Goal: Task Accomplishment & Management: Manage account settings

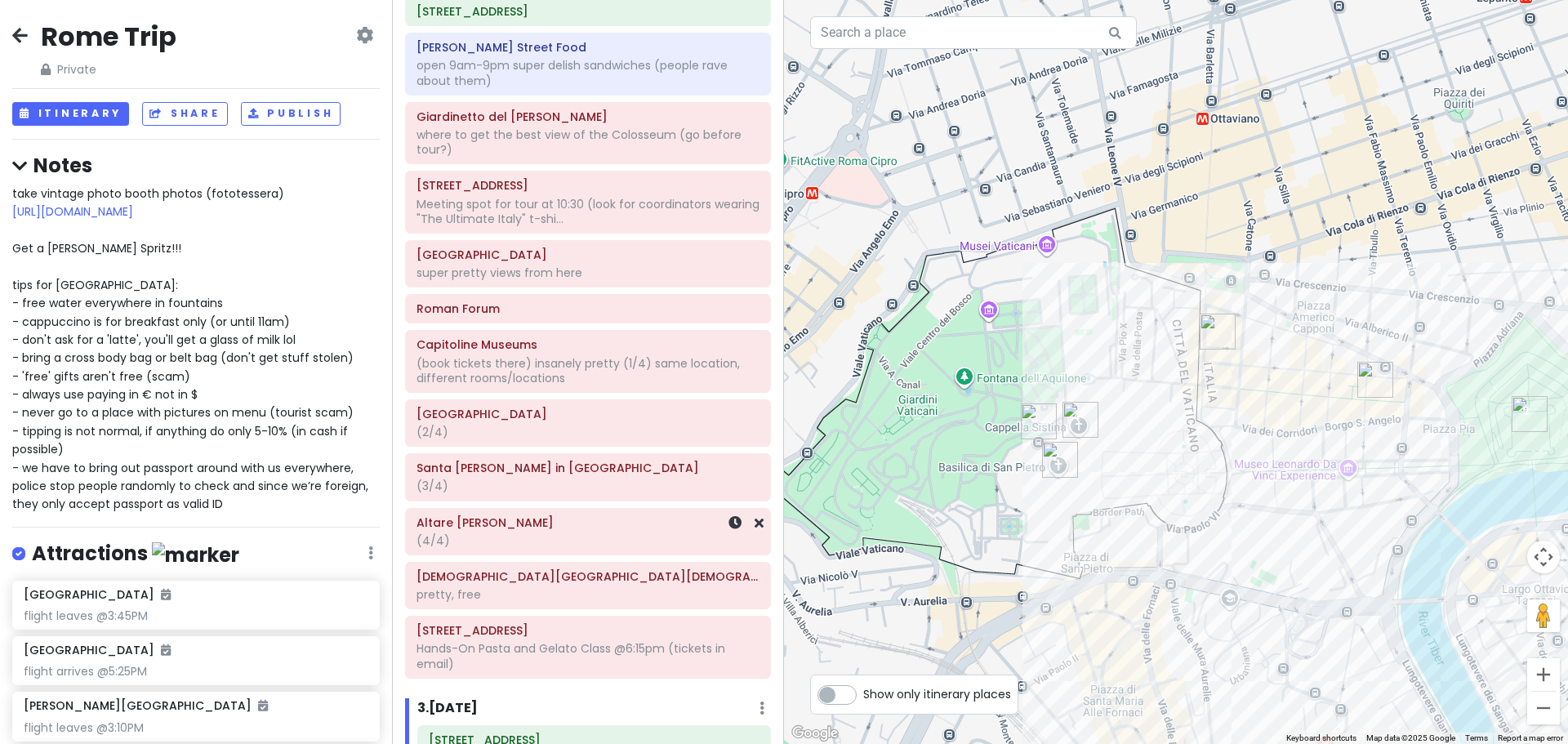
scroll to position [273, 0]
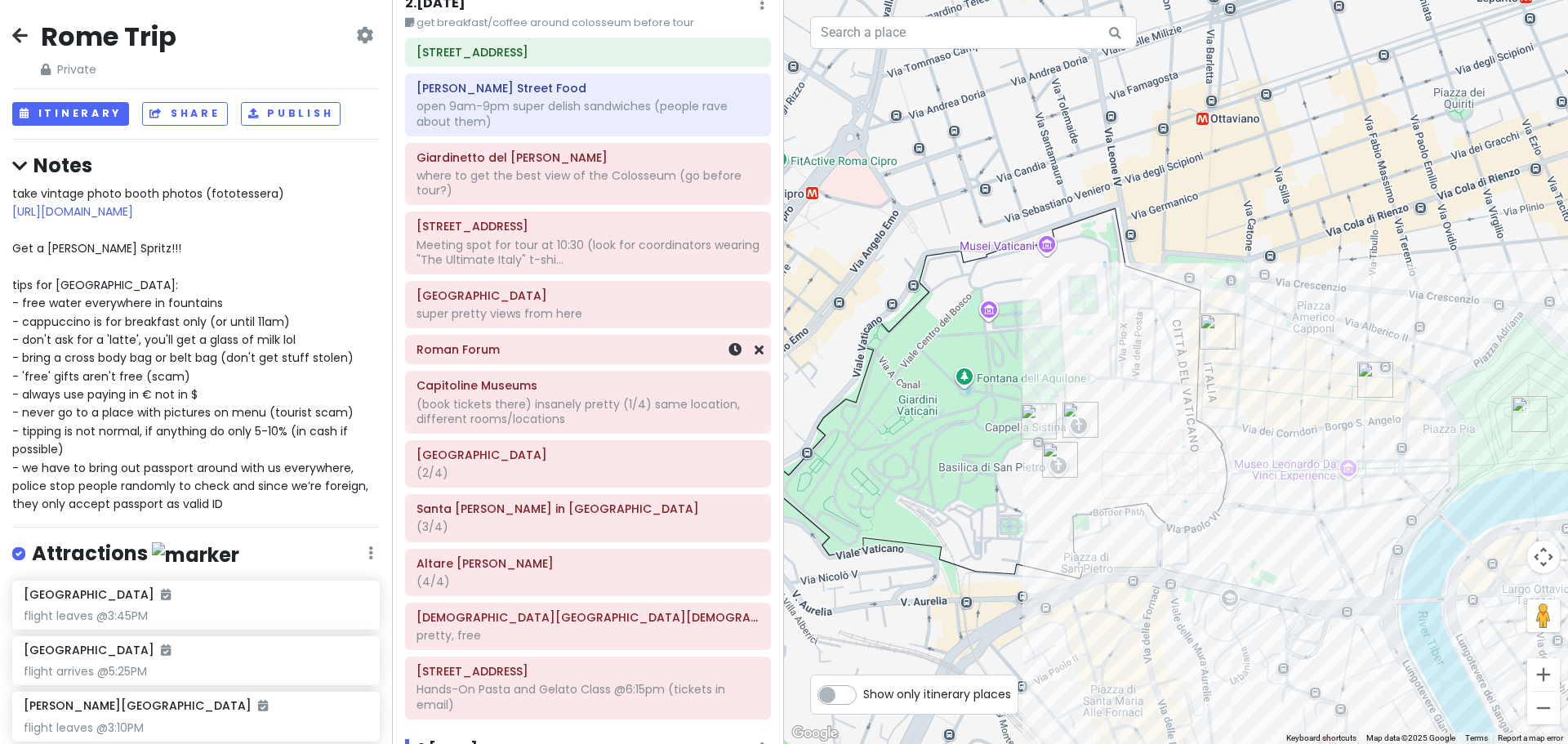
click at [513, 356] on h6 "Roman Forum" at bounding box center [588, 349] width 343 height 14
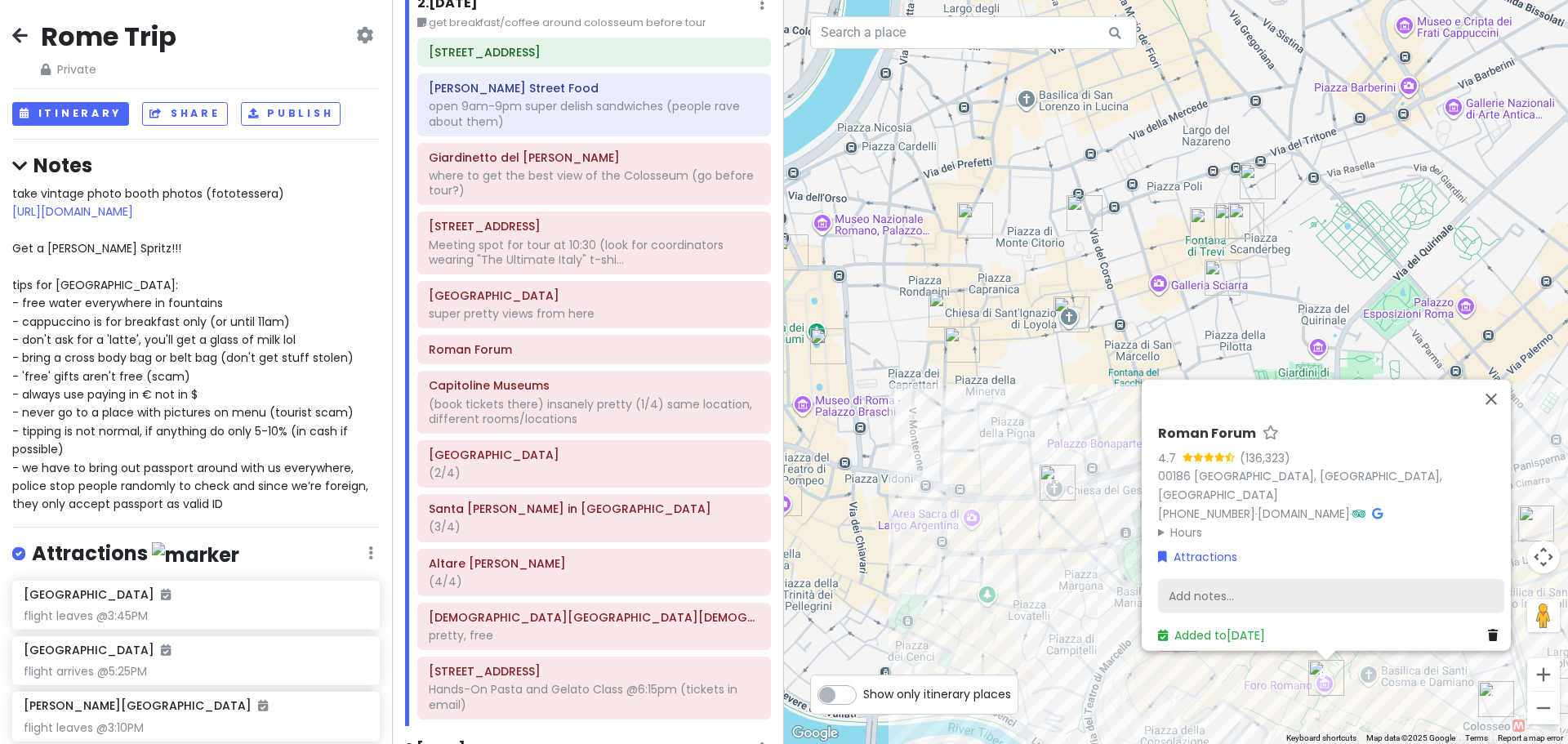
click at [1192, 581] on div "Add notes..." at bounding box center [1330, 596] width 346 height 35
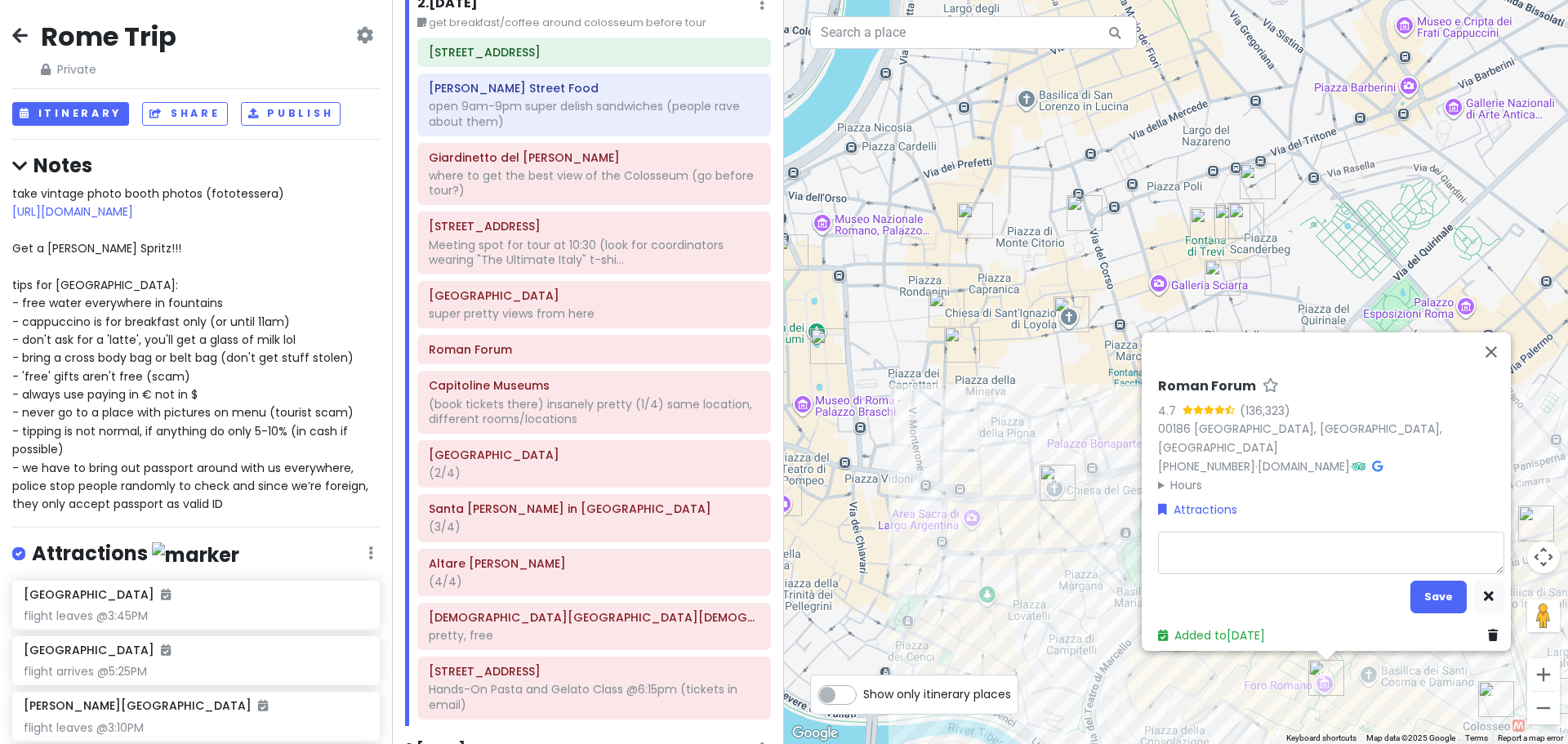
type textarea "x"
type textarea "i"
type textarea "x"
type textarea "in"
type textarea "x"
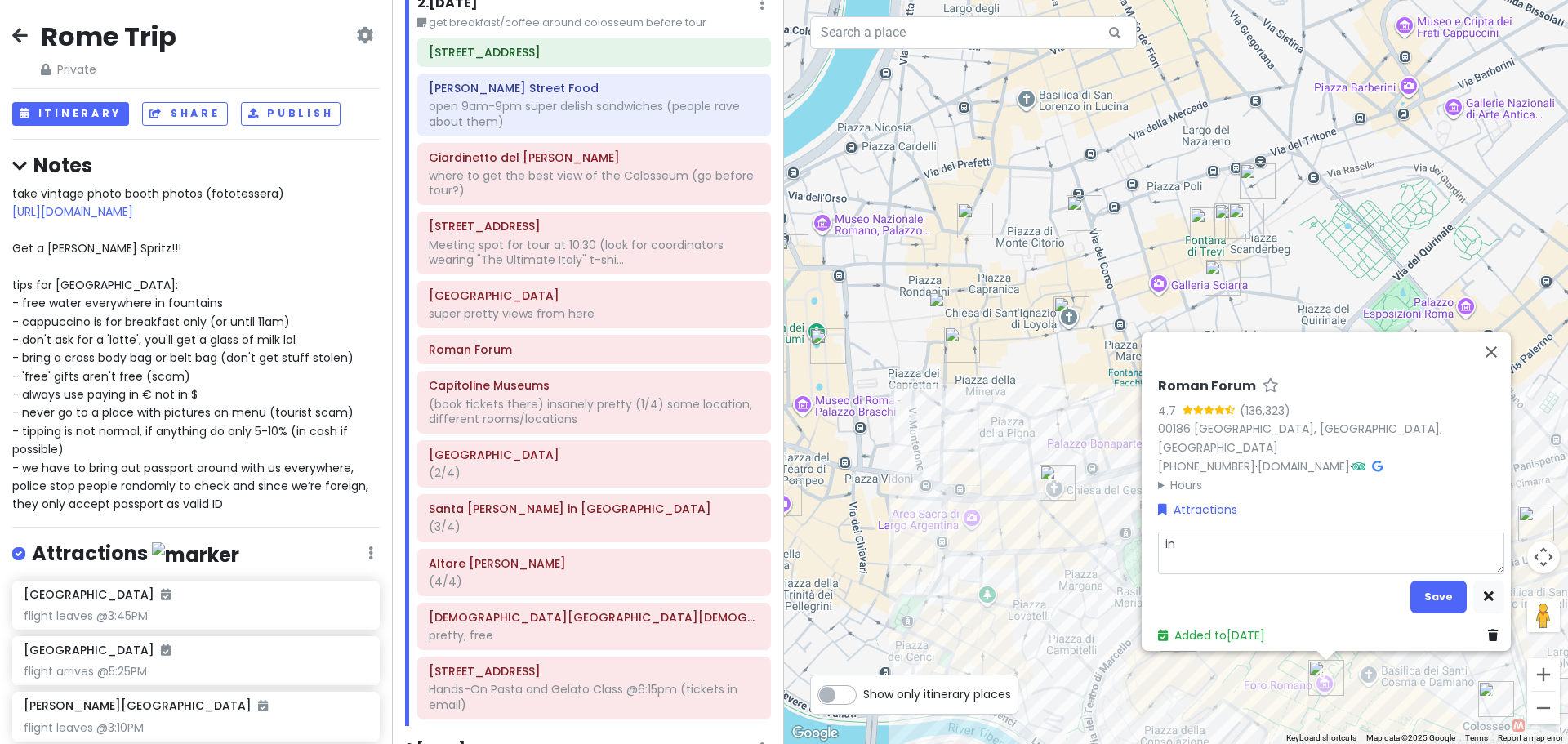
type textarea "inc"
type textarea "x"
type textarea "incl"
type textarea "x"
type textarea "inclu"
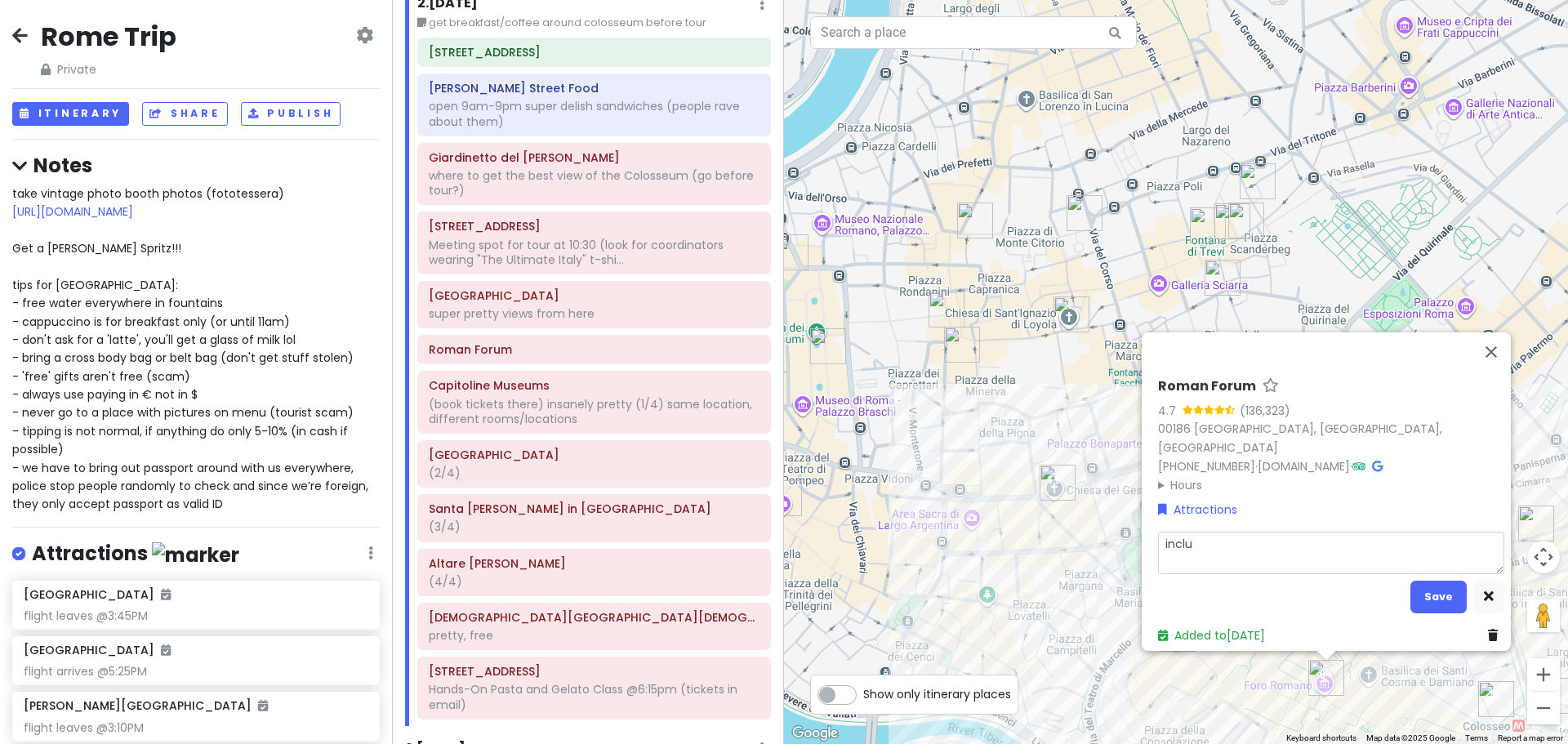
type textarea "x"
type textarea "includ"
type textarea "x"
type textarea "include"
type textarea "x"
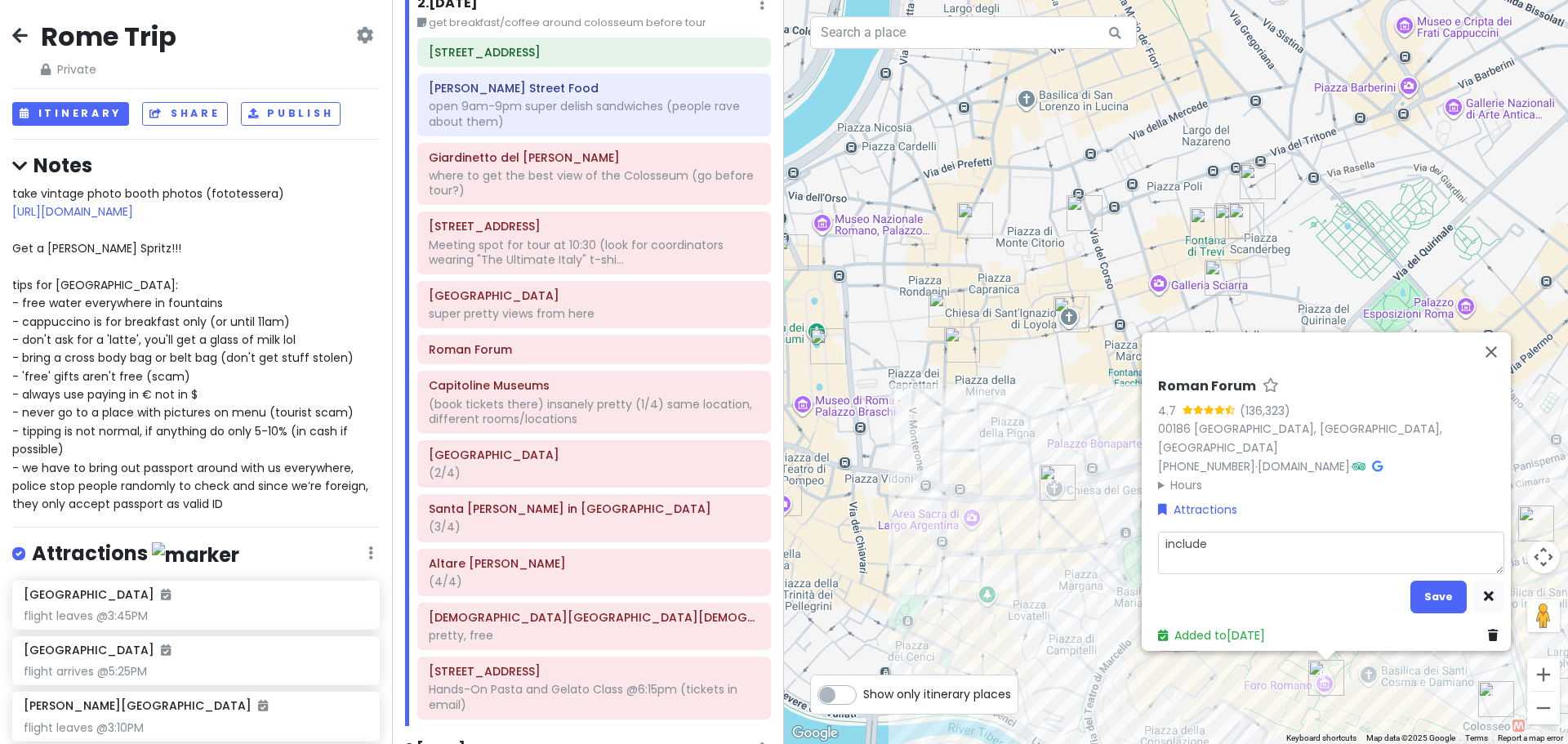
type textarea "included"
type textarea "x"
type textarea "included"
type textarea "x"
type textarea "included i"
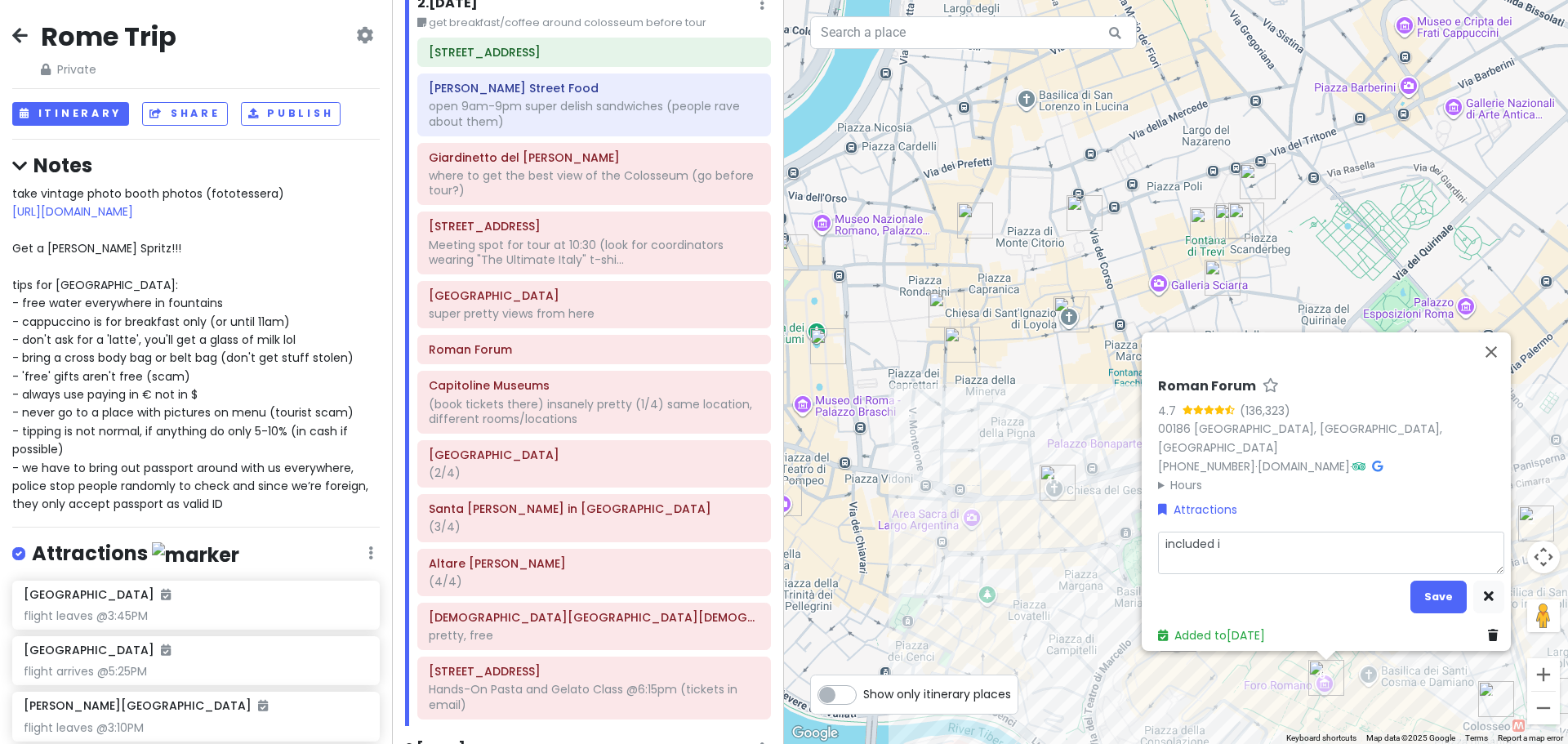
type textarea "x"
type textarea "included in"
type textarea "x"
type textarea "included in"
type textarea "x"
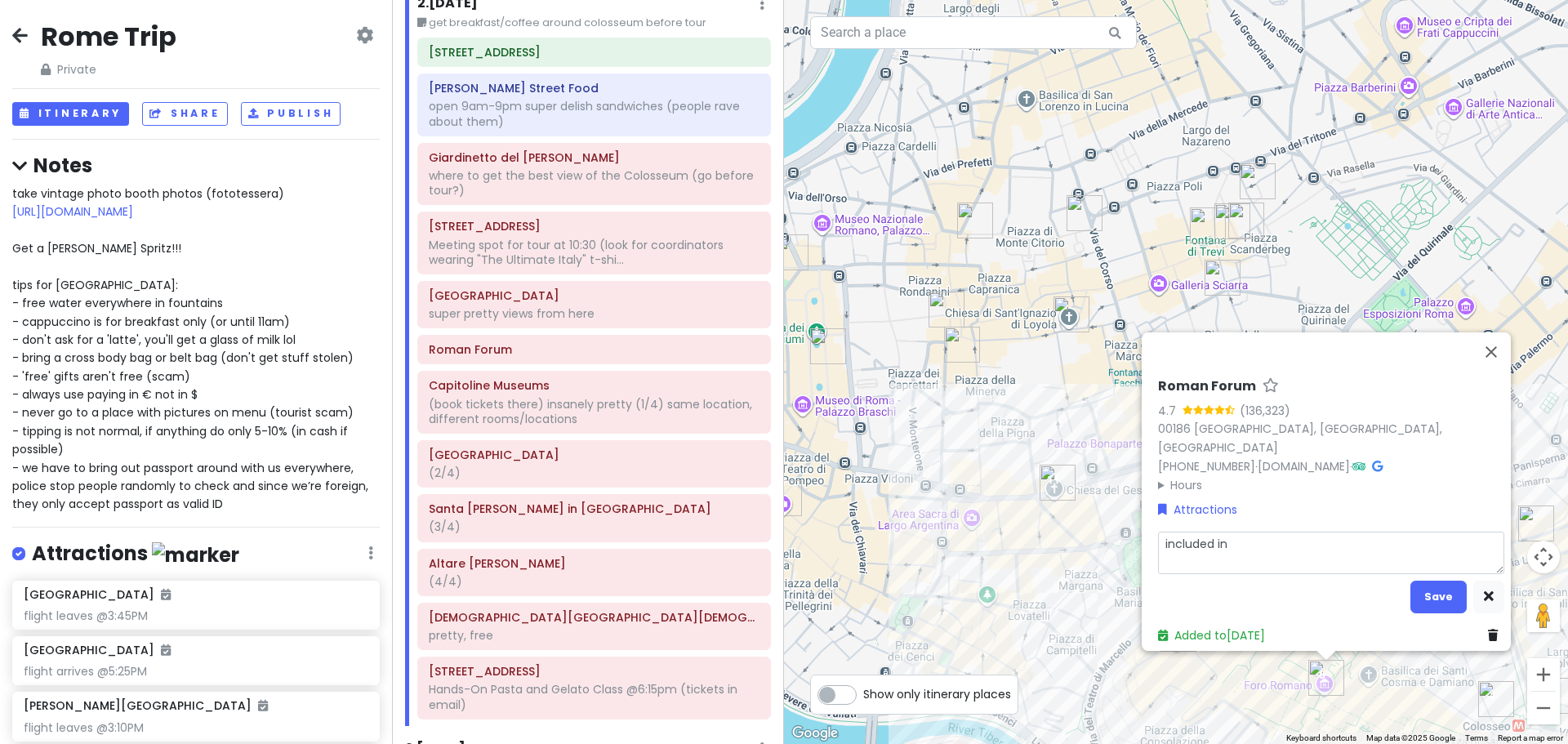
type textarea "included in t"
type textarea "x"
type textarea "included in th"
type textarea "x"
type textarea "included in the"
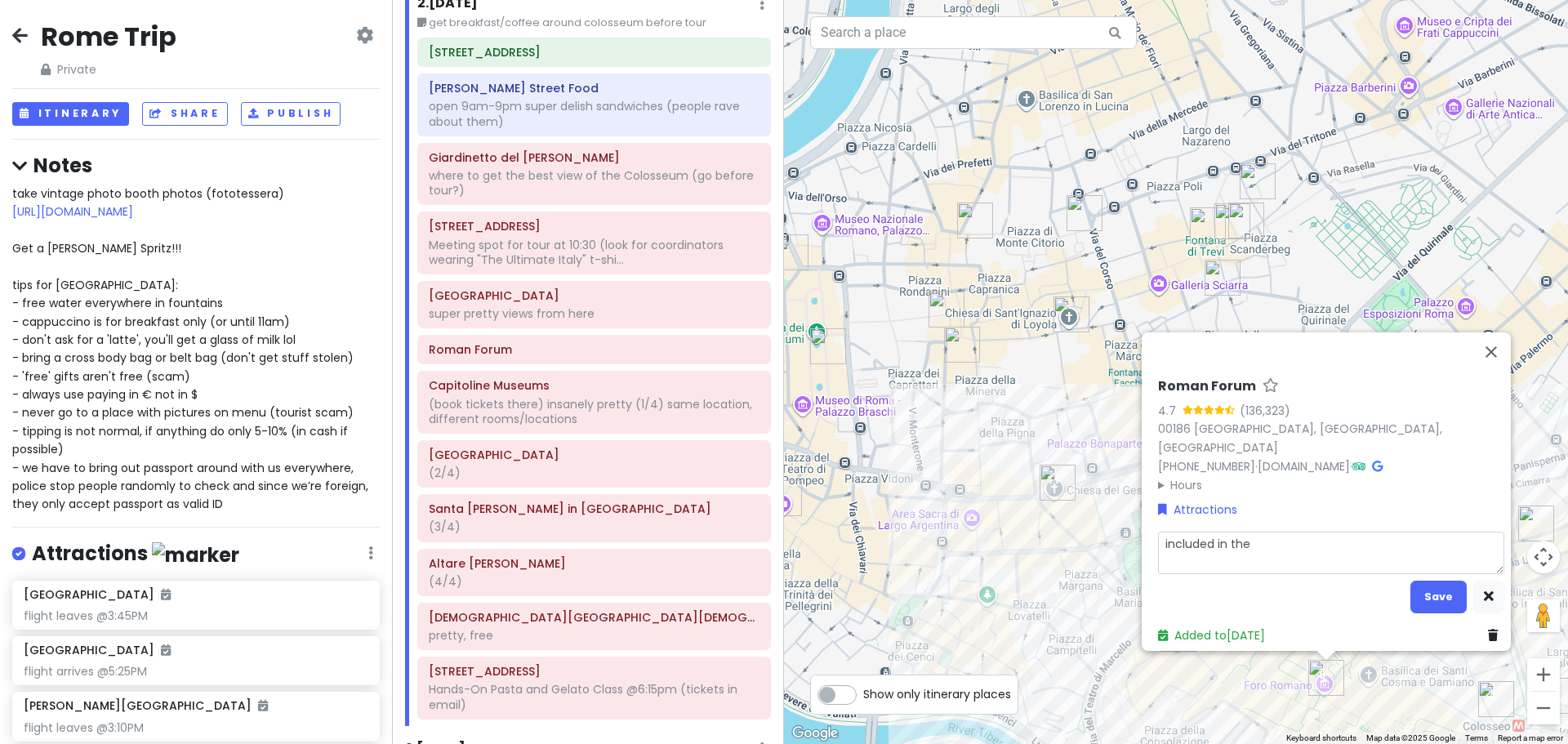
type textarea "x"
type textarea "included in the"
type textarea "x"
type textarea "included in the t"
type textarea "x"
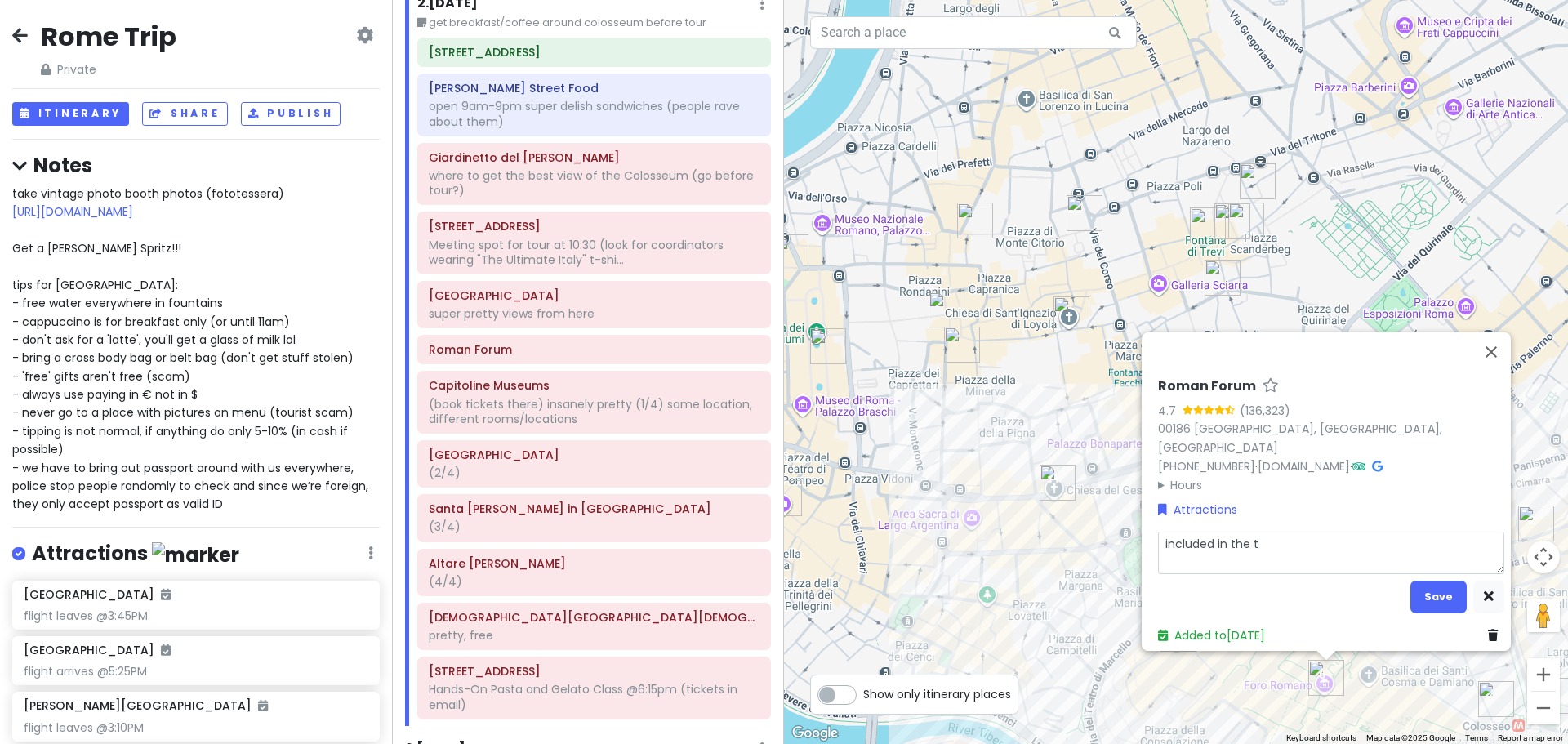
type textarea "included in the to"
type textarea "x"
type textarea "included in the tou"
type textarea "x"
type textarea "included in the tour"
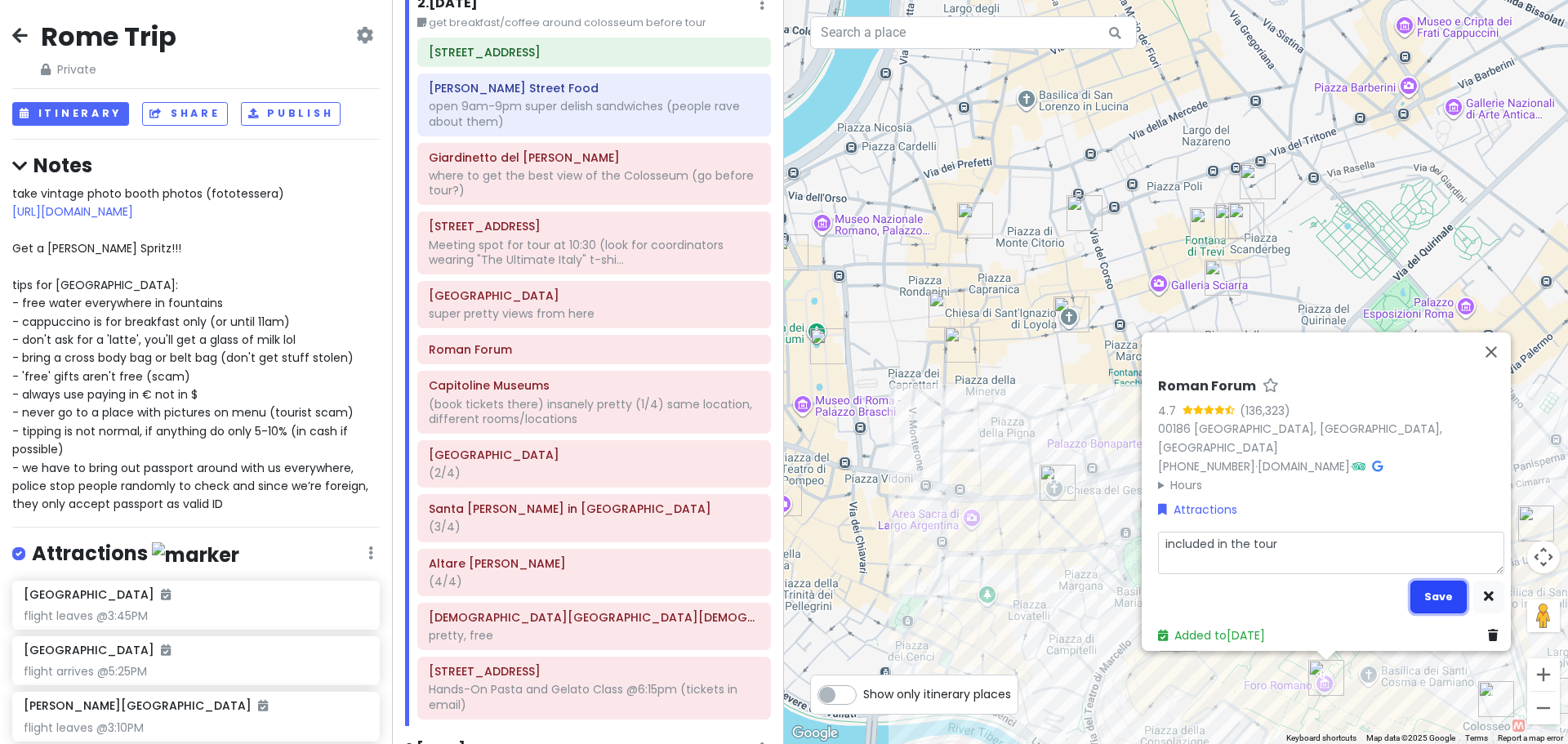
click at [1415, 581] on button "Save" at bounding box center [1439, 596] width 57 height 32
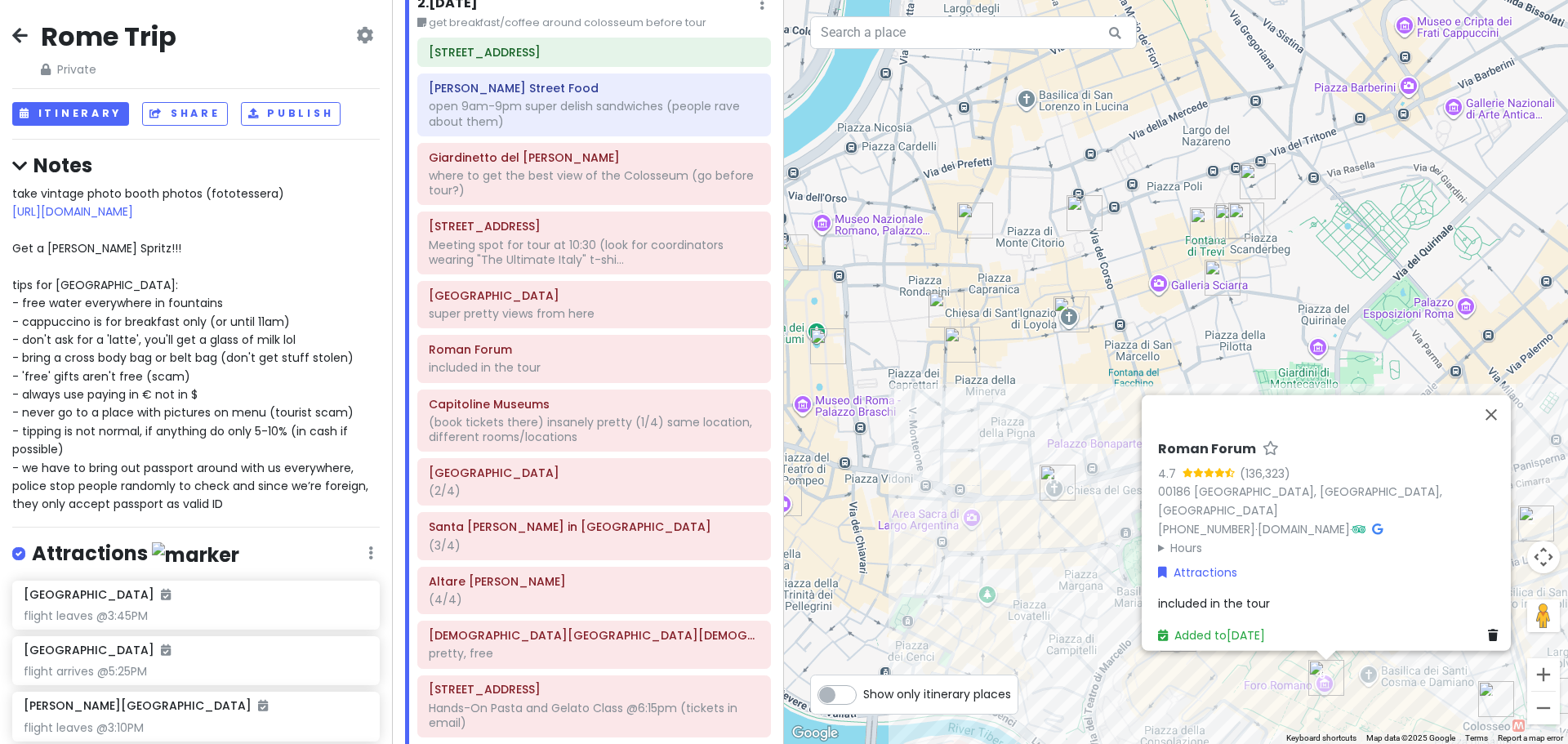
click at [1194, 605] on div "Roman Forum 4.7 (136,323) 00186 [GEOGRAPHIC_DATA], [GEOGRAPHIC_DATA], [GEOGRAPH…" at bounding box center [1330, 542] width 359 height 217
click at [1218, 595] on span "included in the tour" at bounding box center [1213, 603] width 112 height 16
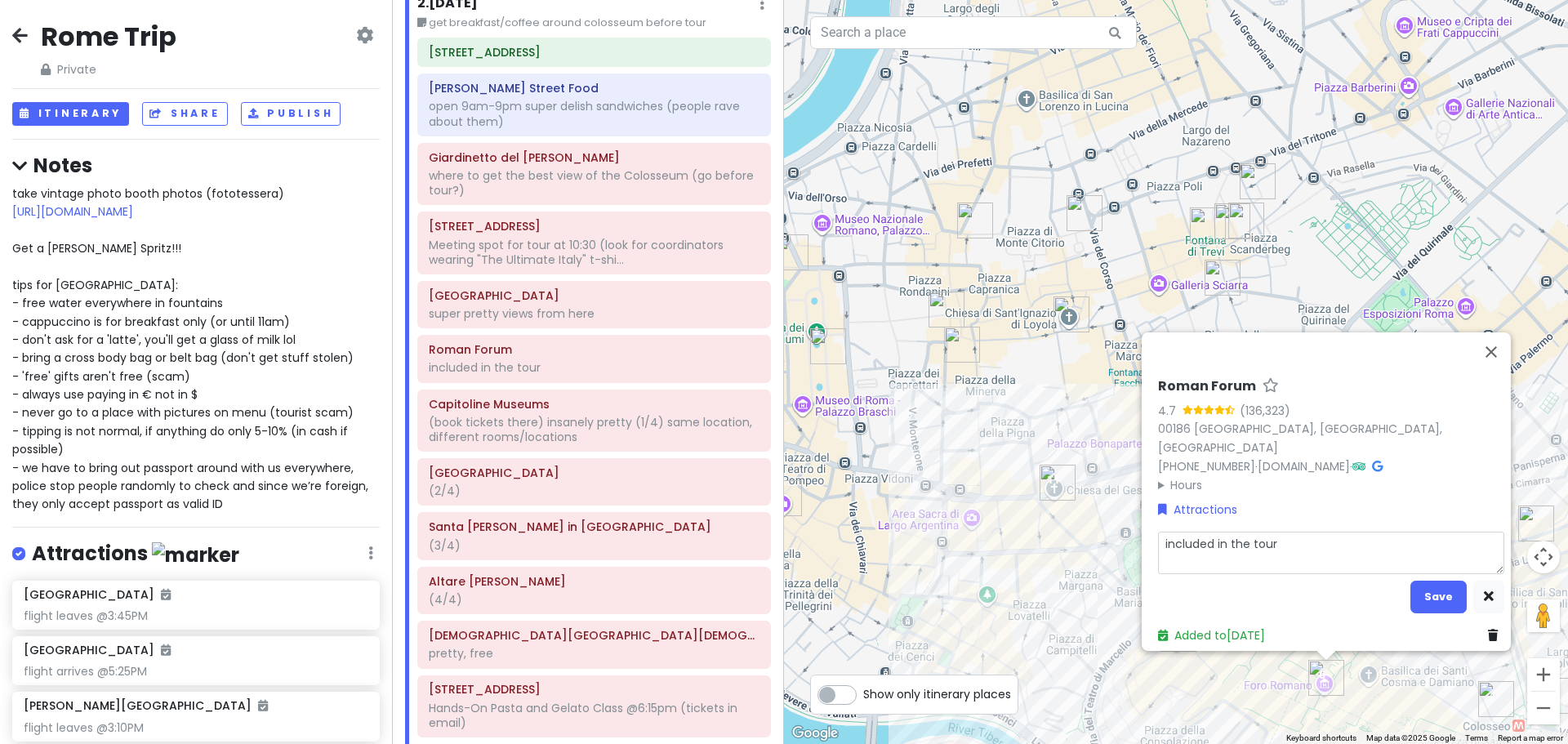
drag, startPoint x: 1280, startPoint y: 531, endPoint x: 1055, endPoint y: 543, distance: 225.3
click at [1055, 543] on div "Loading... Roman Forum 4.7 (136,323) 00186 [GEOGRAPHIC_DATA], [GEOGRAPHIC_DATA]…" at bounding box center [1176, 372] width 784 height 744
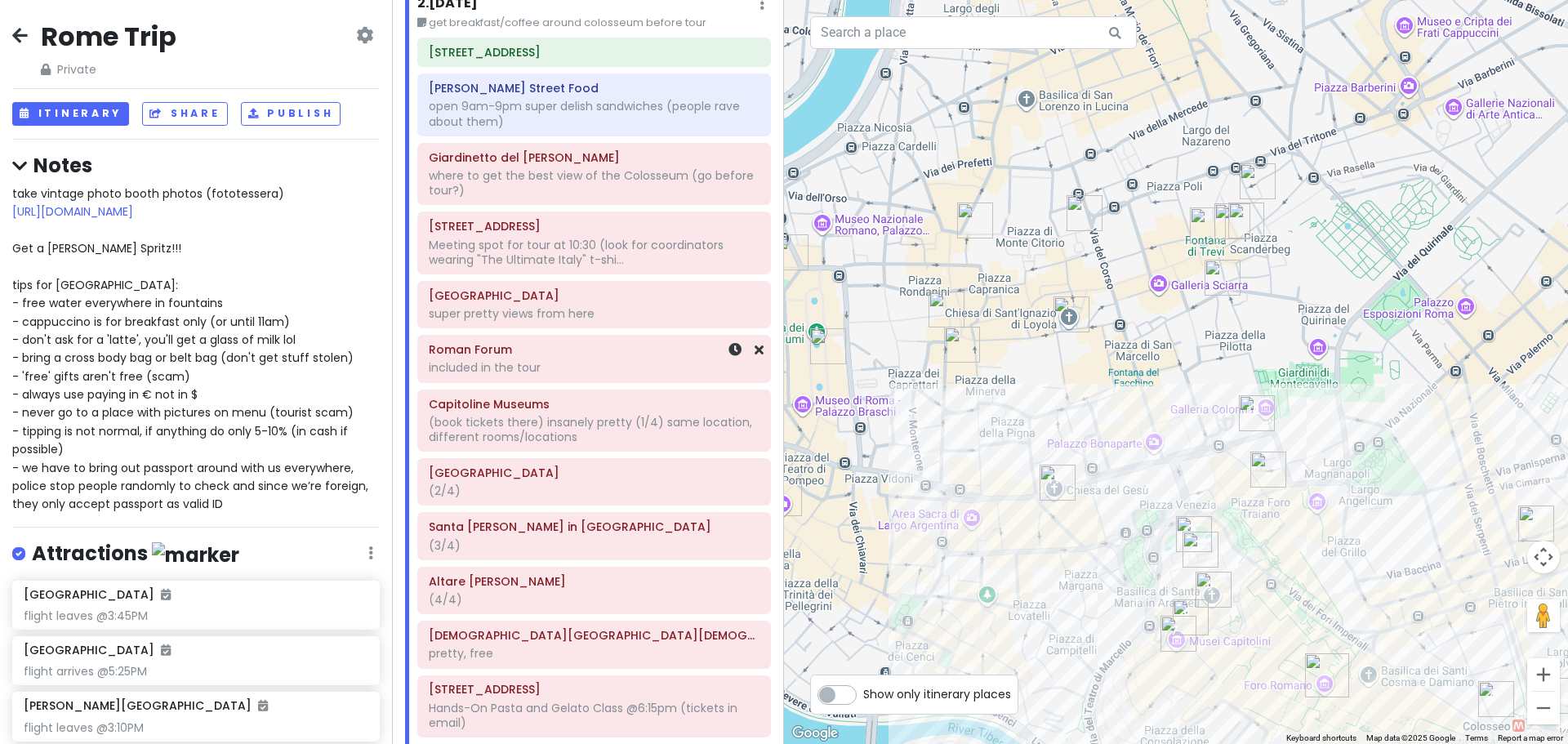
click at [589, 374] on div "included in the tour" at bounding box center [593, 367] width 331 height 14
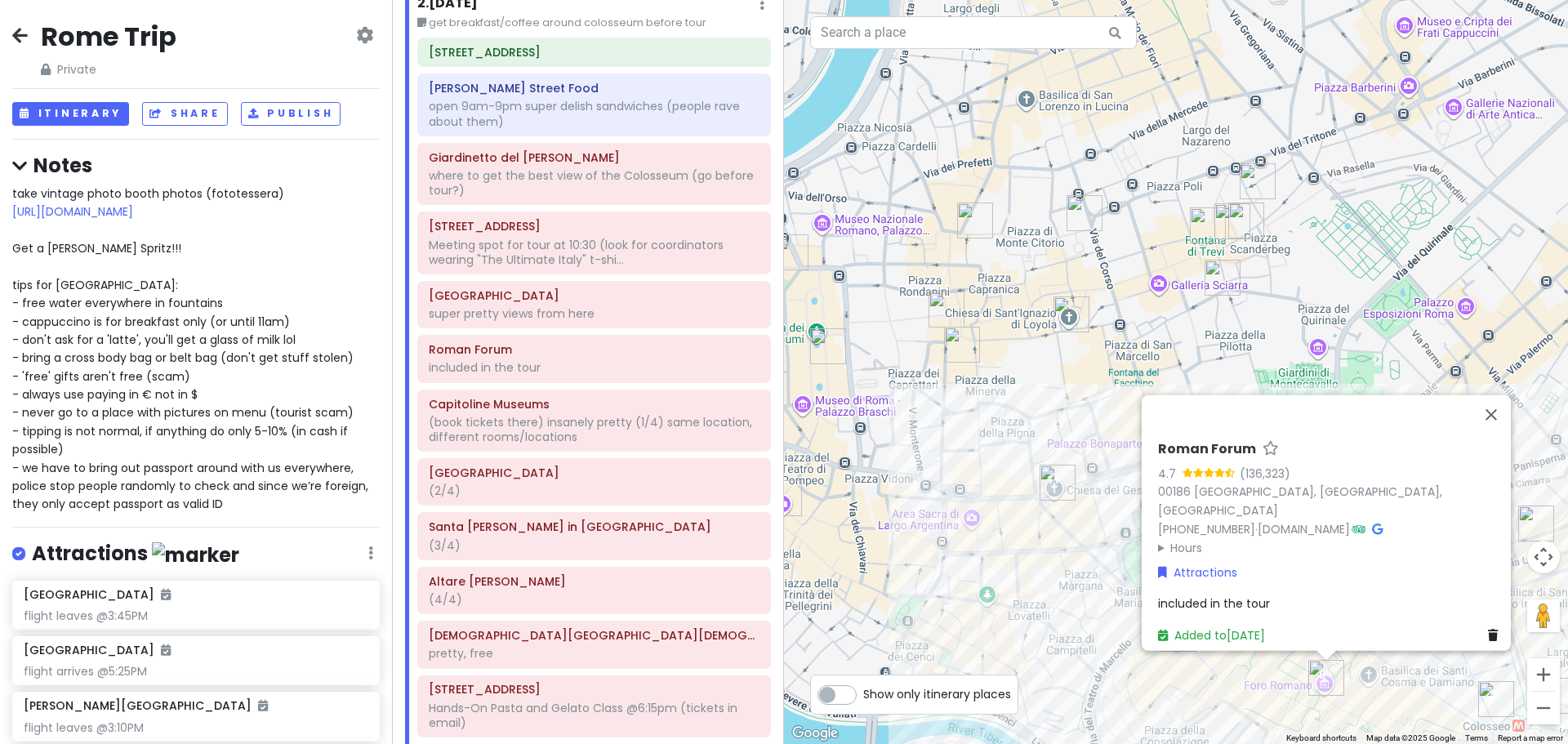
click at [1276, 598] on div "included in the tour" at bounding box center [1330, 603] width 346 height 18
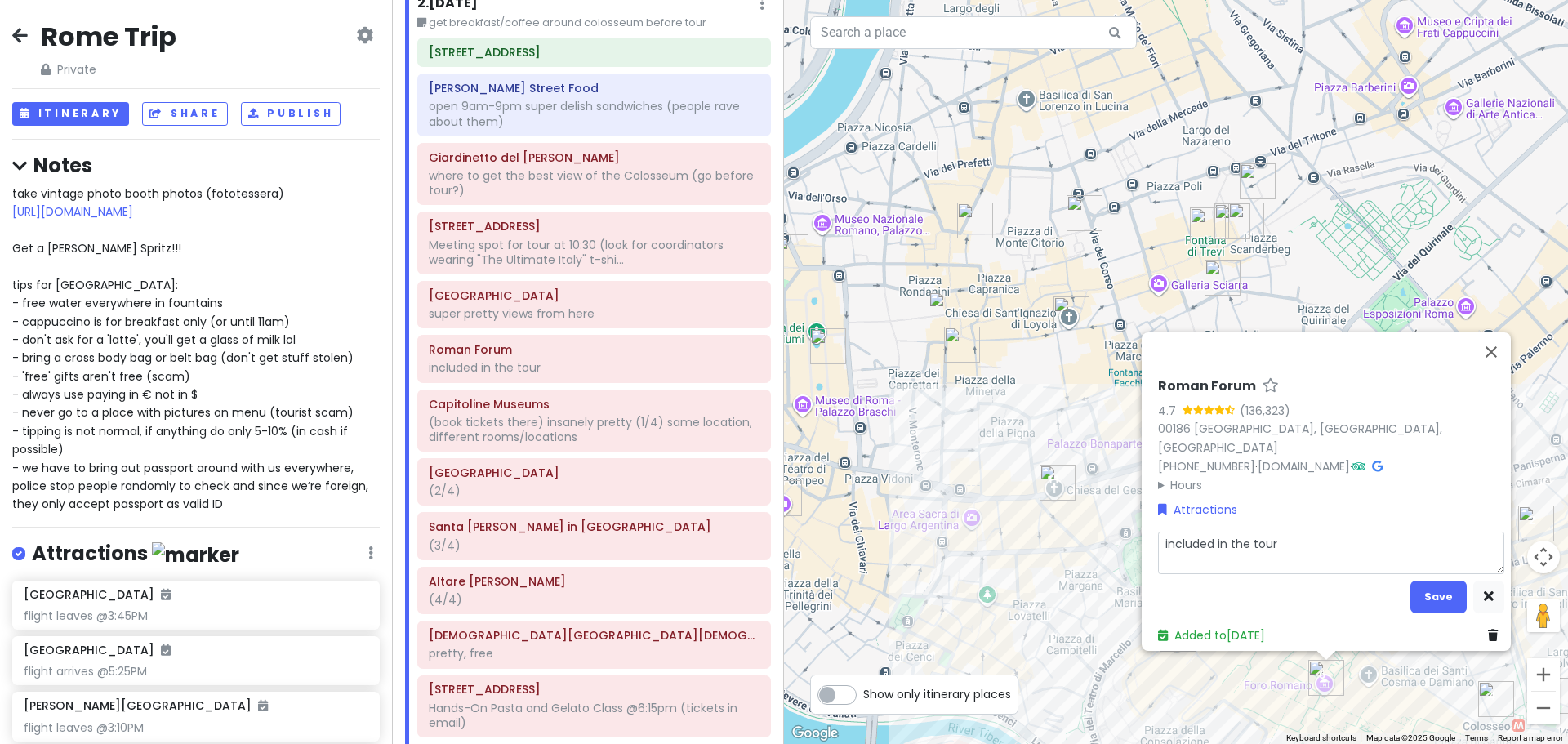
drag, startPoint x: 1285, startPoint y: 539, endPoint x: 1146, endPoint y: 526, distance: 139.6
click at [1151, 526] on div "Roman Forum 4.7 (136,323) 00186 [GEOGRAPHIC_DATA], [GEOGRAPHIC_DATA], [GEOGRAPH…" at bounding box center [1330, 511] width 359 height 279
click at [1433, 586] on button "Save" at bounding box center [1439, 596] width 57 height 32
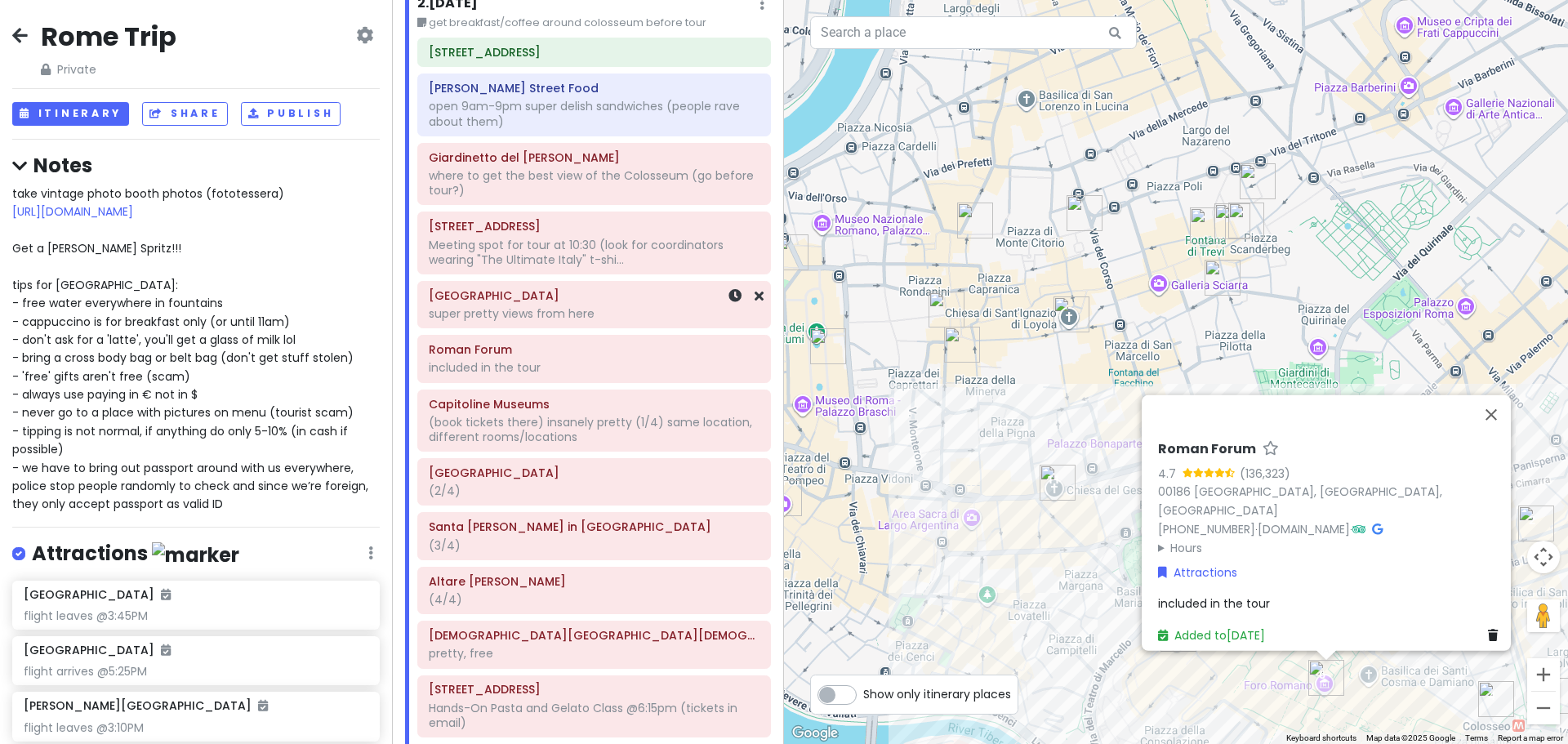
click at [611, 315] on div "super pretty views from here" at bounding box center [593, 314] width 331 height 14
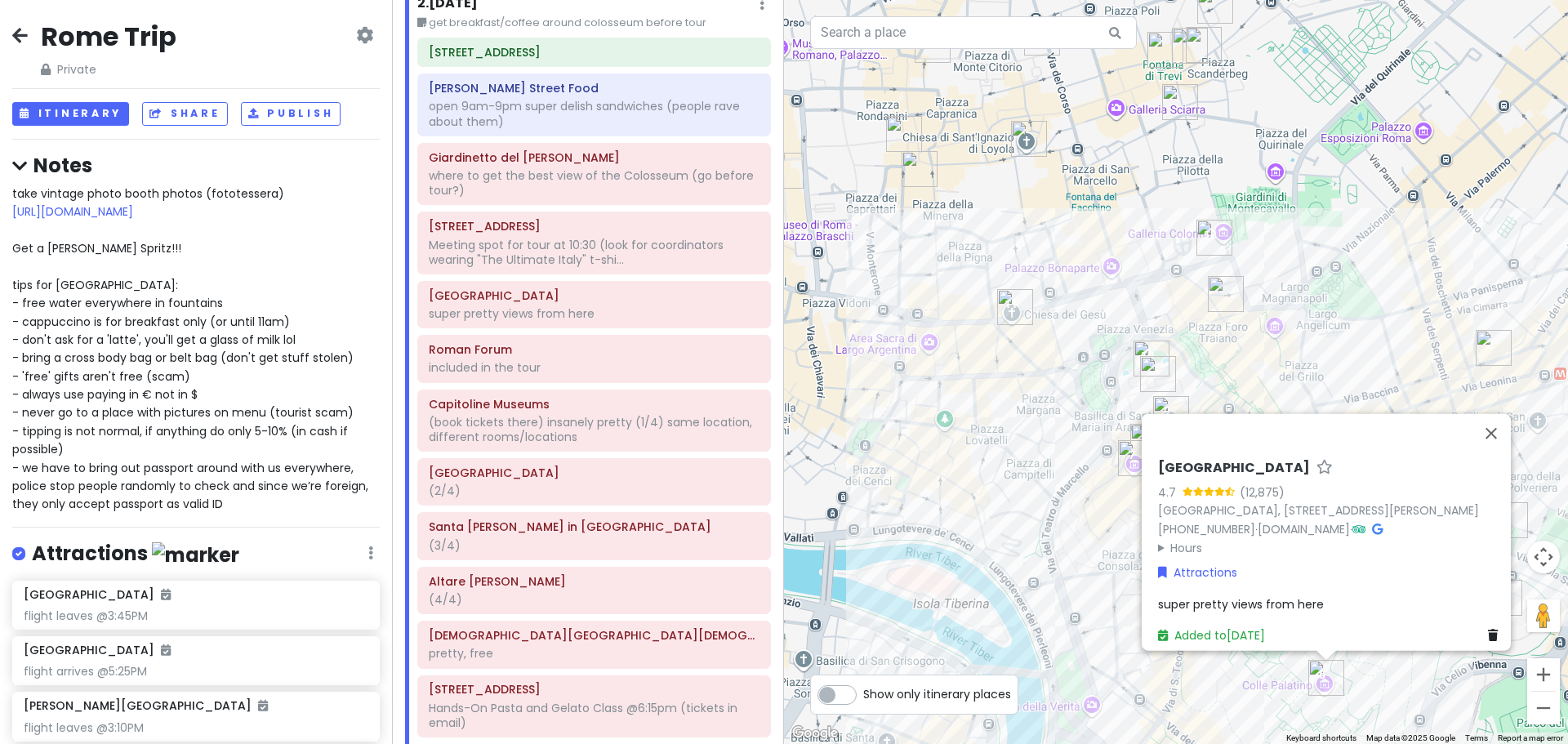
click at [1248, 580] on div "[GEOGRAPHIC_DATA] 4.7 (12,875) [GEOGRAPHIC_DATA], [STREET_ADDRESS][PERSON_NAME]…" at bounding box center [1330, 551] width 359 height 198
click at [1269, 595] on span "super pretty views from here" at bounding box center [1240, 603] width 166 height 16
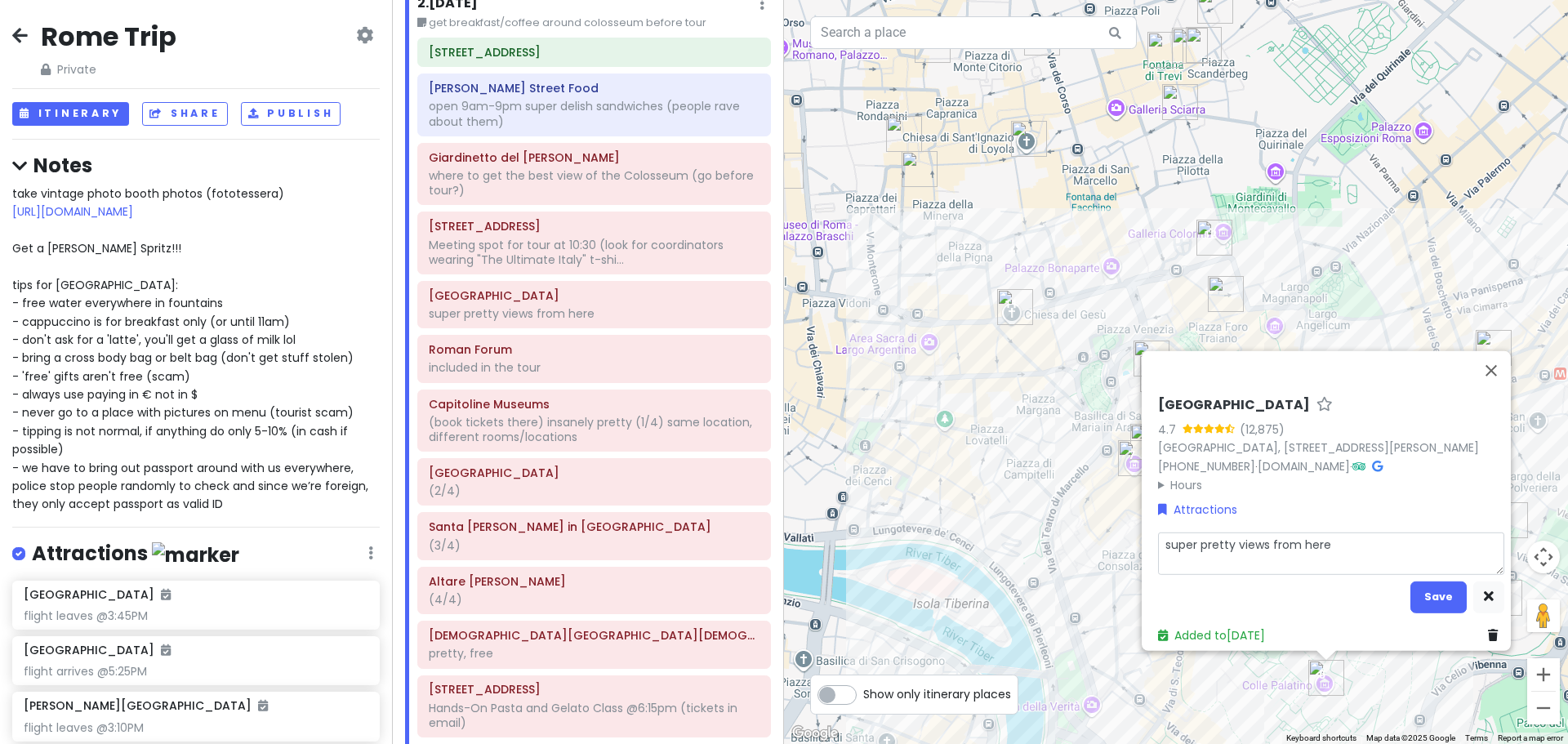
drag, startPoint x: 1332, startPoint y: 534, endPoint x: 1079, endPoint y: 517, distance: 253.6
click at [1079, 517] on div "Loading... [GEOGRAPHIC_DATA] 4.7 (12,875) [GEOGRAPHIC_DATA], [STREET_ADDRESS][P…" at bounding box center [1176, 372] width 784 height 744
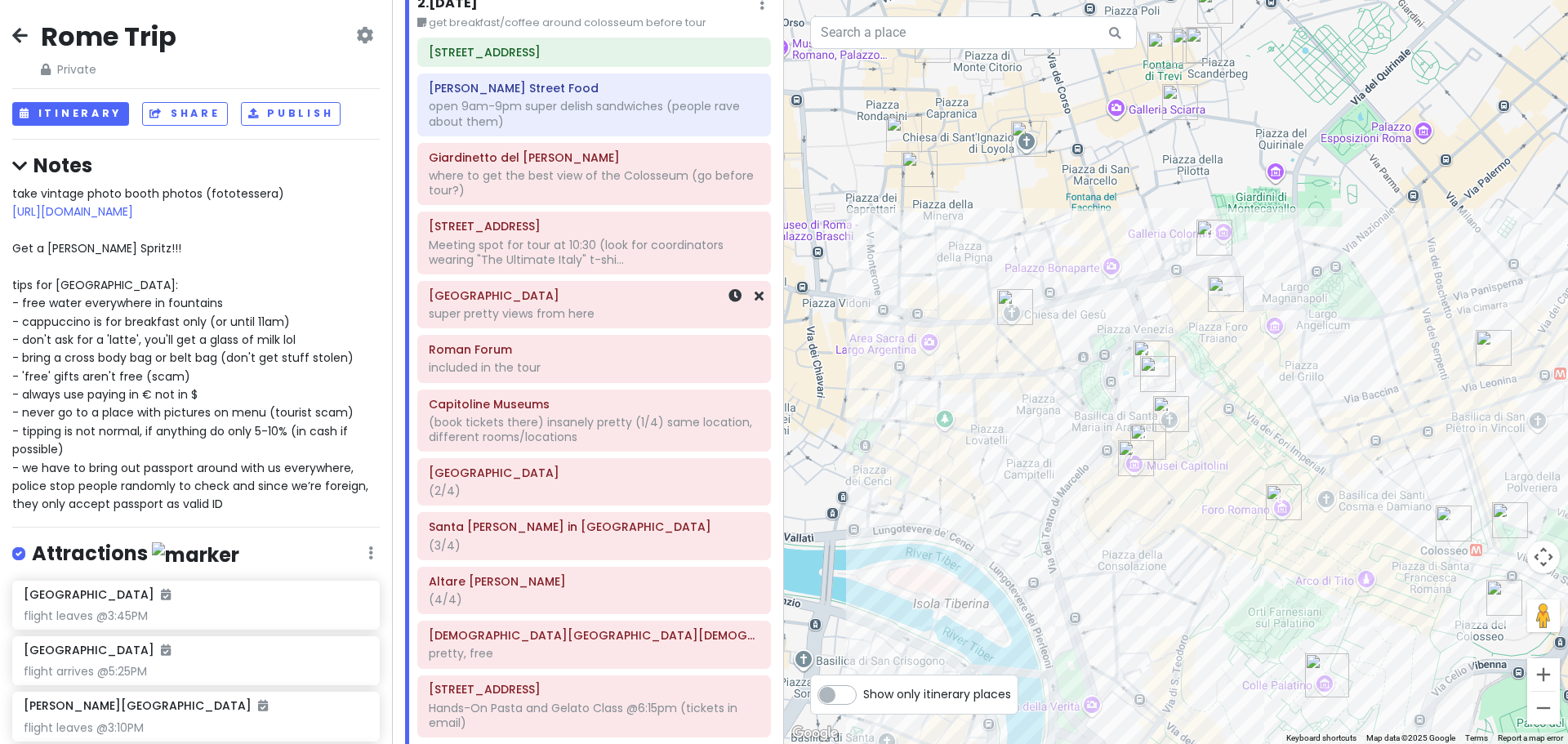
click at [566, 323] on div "[GEOGRAPHIC_DATA] super pretty views from here" at bounding box center [593, 305] width 331 height 41
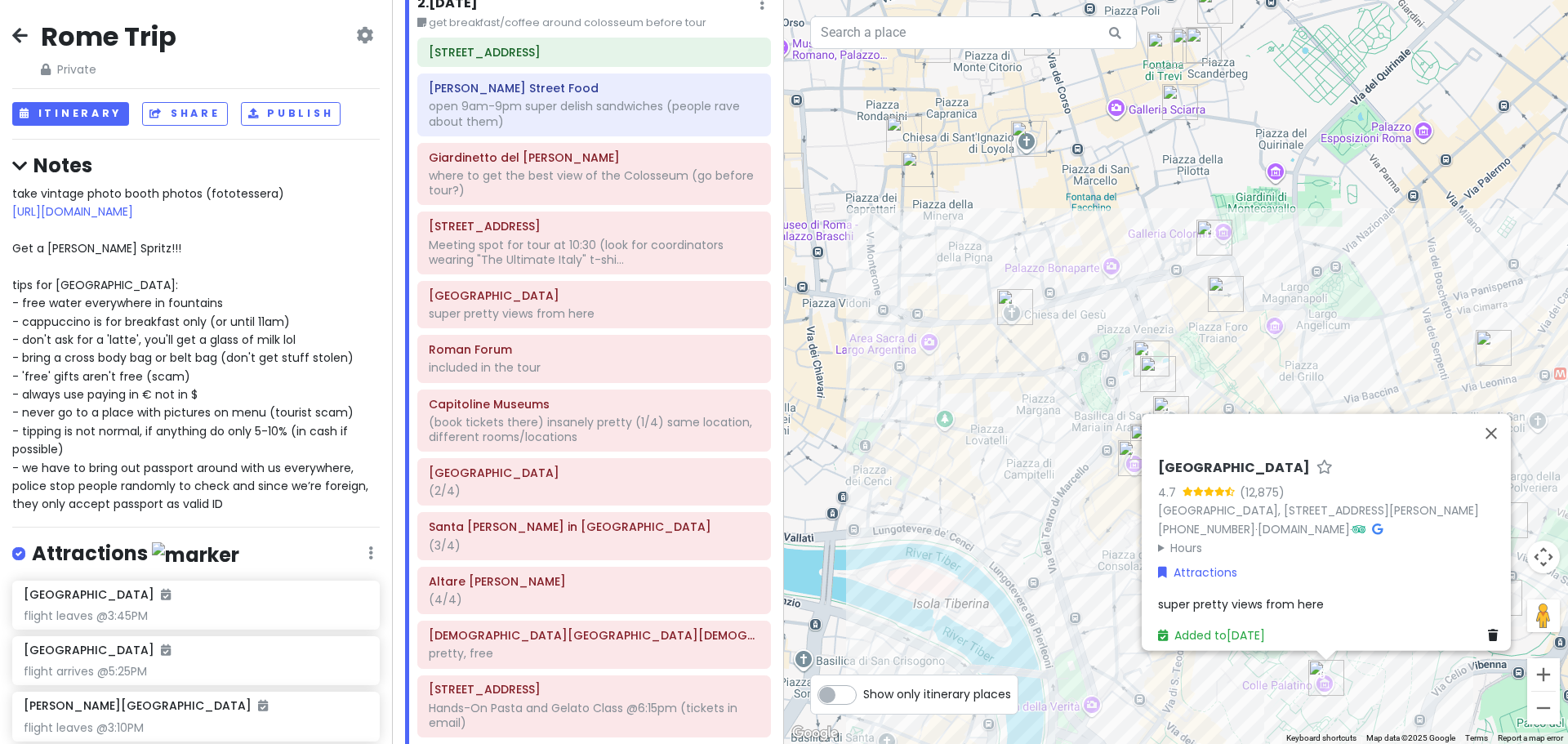
click at [1223, 595] on span "super pretty views from here" at bounding box center [1240, 603] width 166 height 16
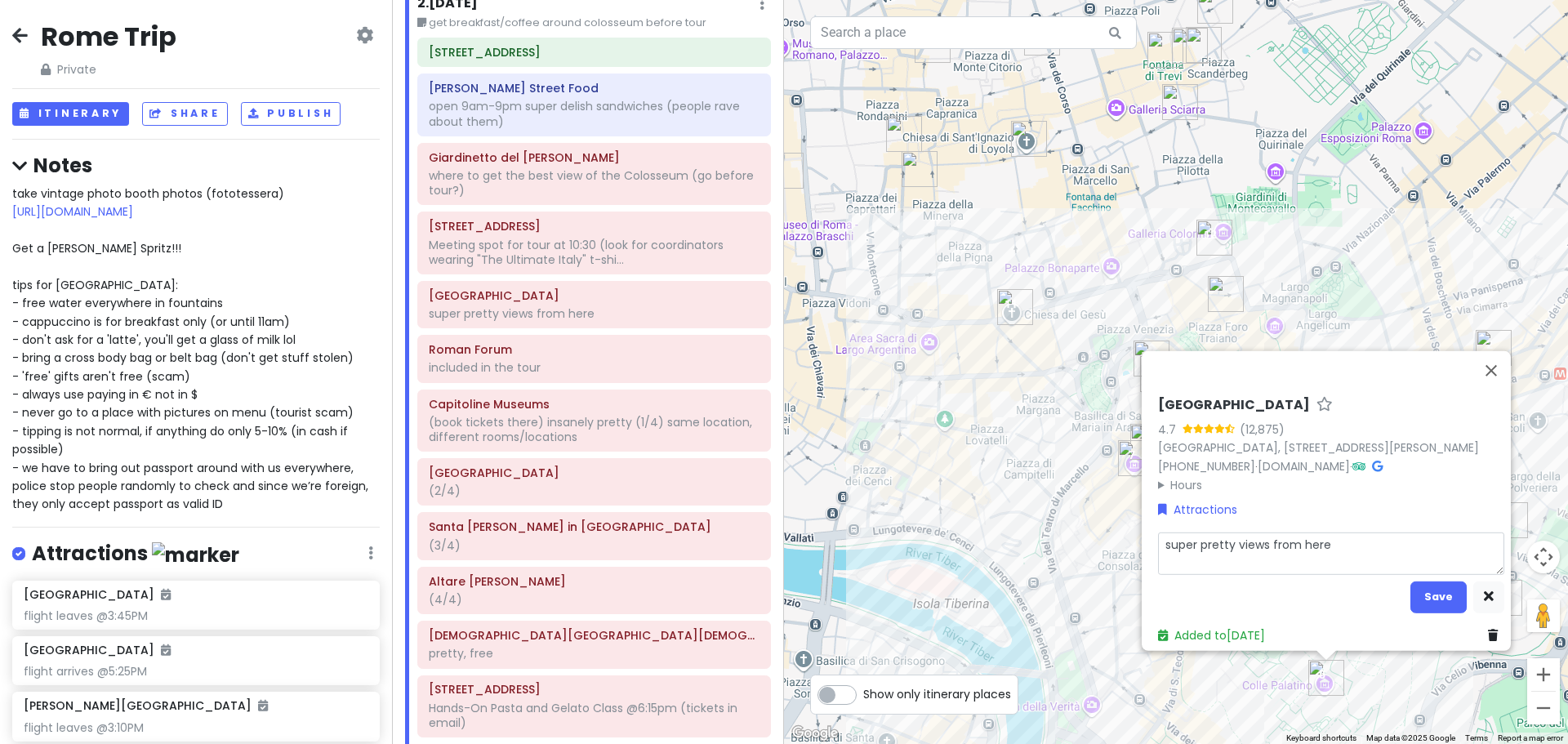
click at [1238, 537] on textarea "super pretty views from here" at bounding box center [1330, 553] width 346 height 42
click at [1238, 536] on textarea "super pretty views from here" at bounding box center [1330, 553] width 346 height 42
type textarea "x"
type textarea "included in the tour"
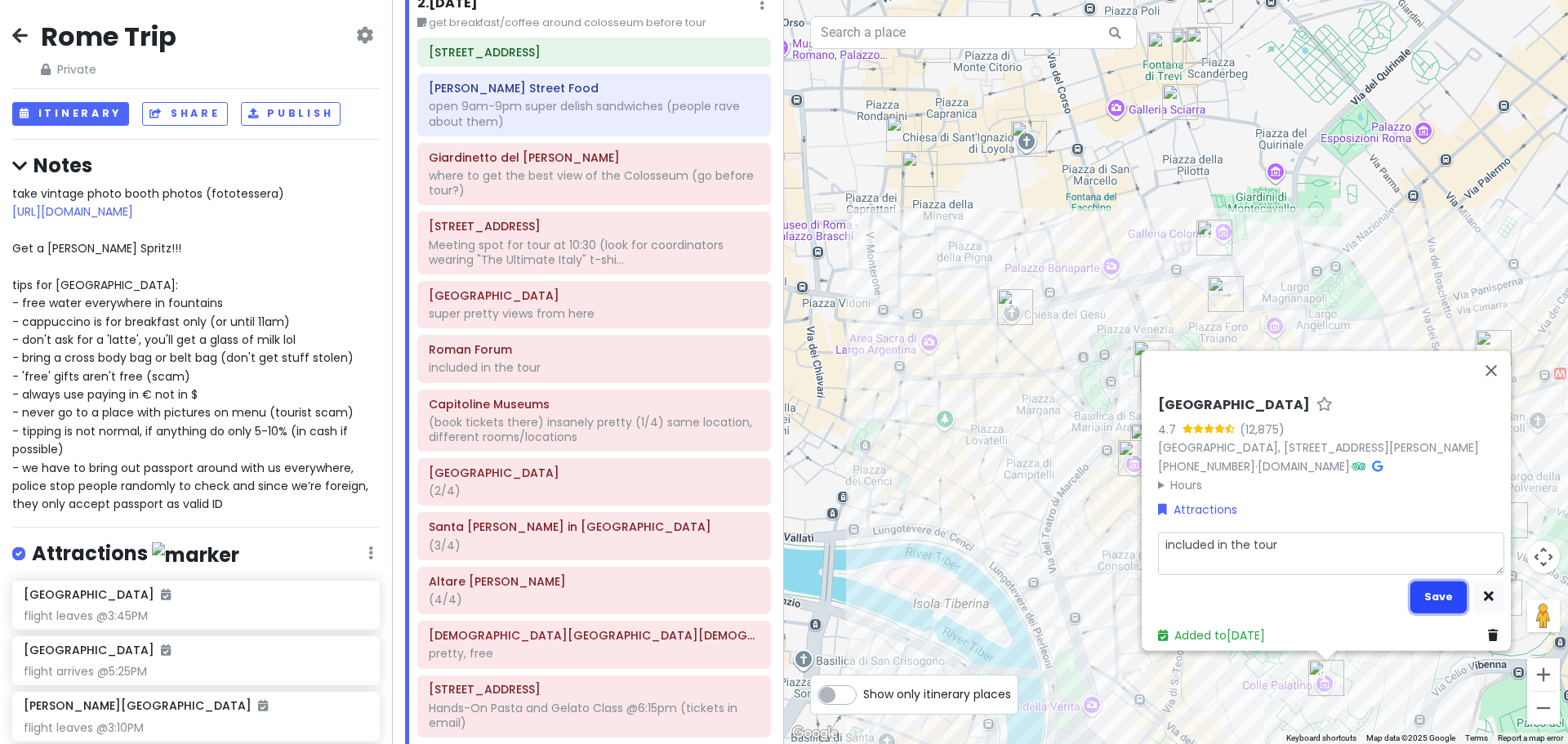
click at [1422, 583] on button "Save" at bounding box center [1439, 596] width 57 height 32
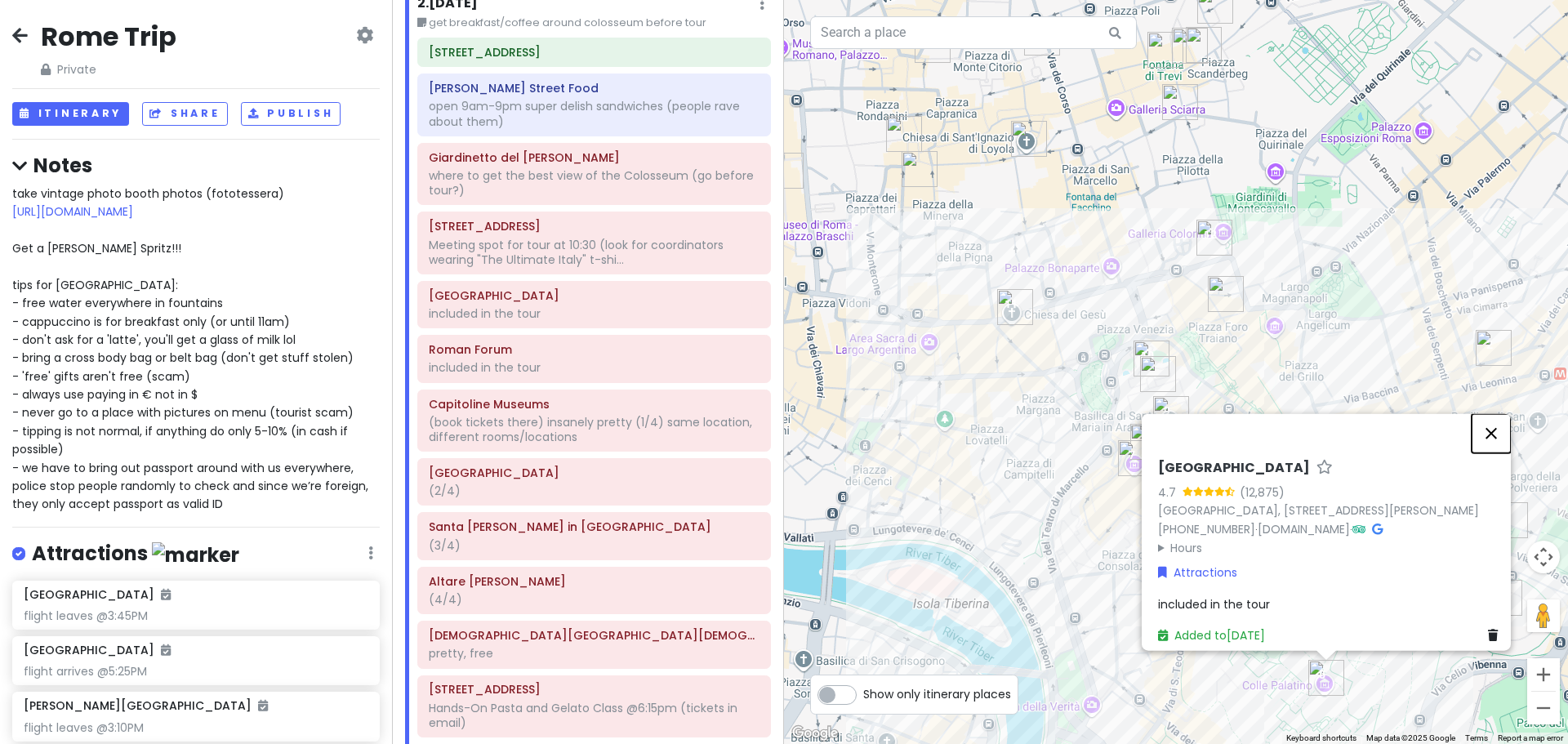
click at [1503, 413] on button "Close" at bounding box center [1491, 432] width 39 height 39
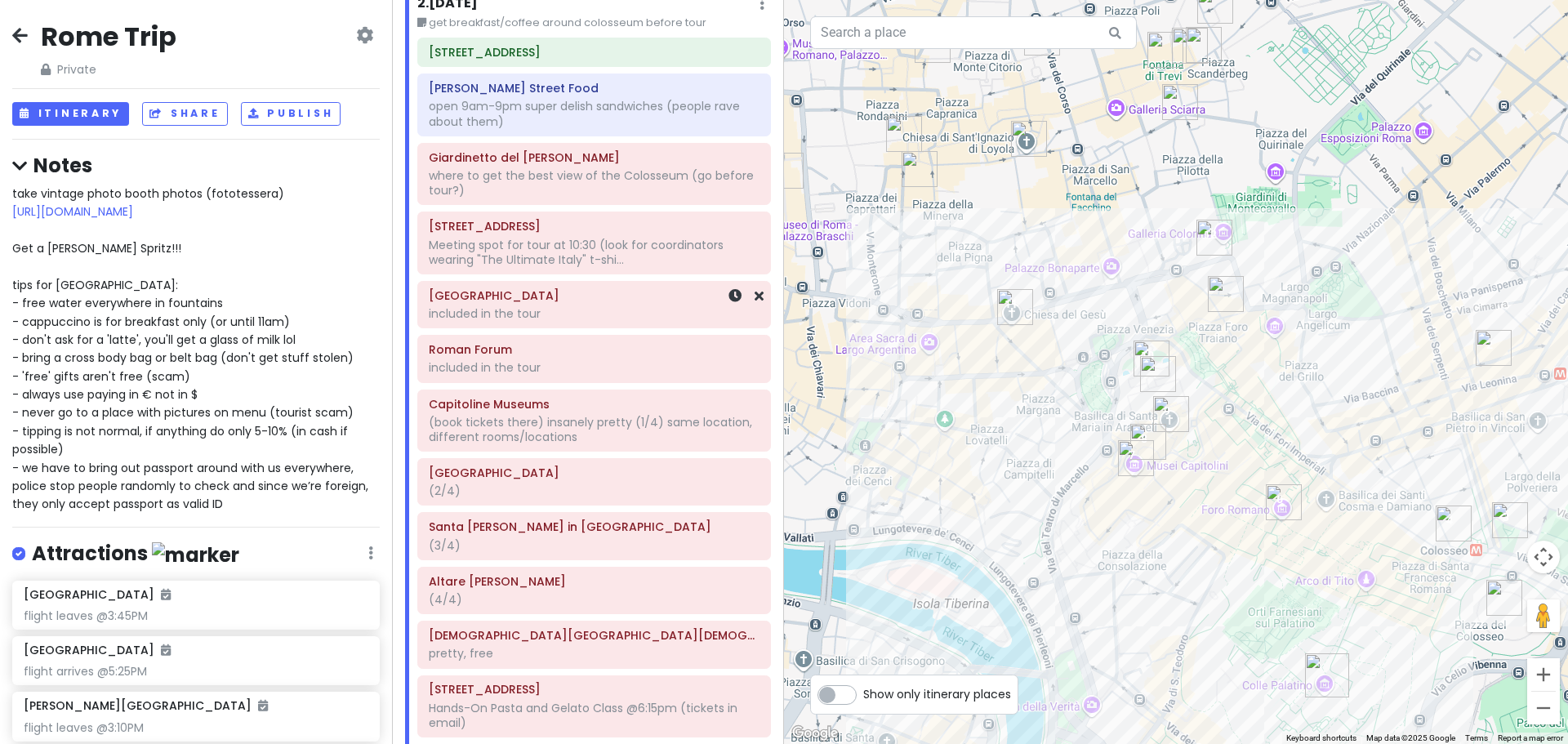
click at [579, 310] on div "included in the tour" at bounding box center [593, 314] width 331 height 14
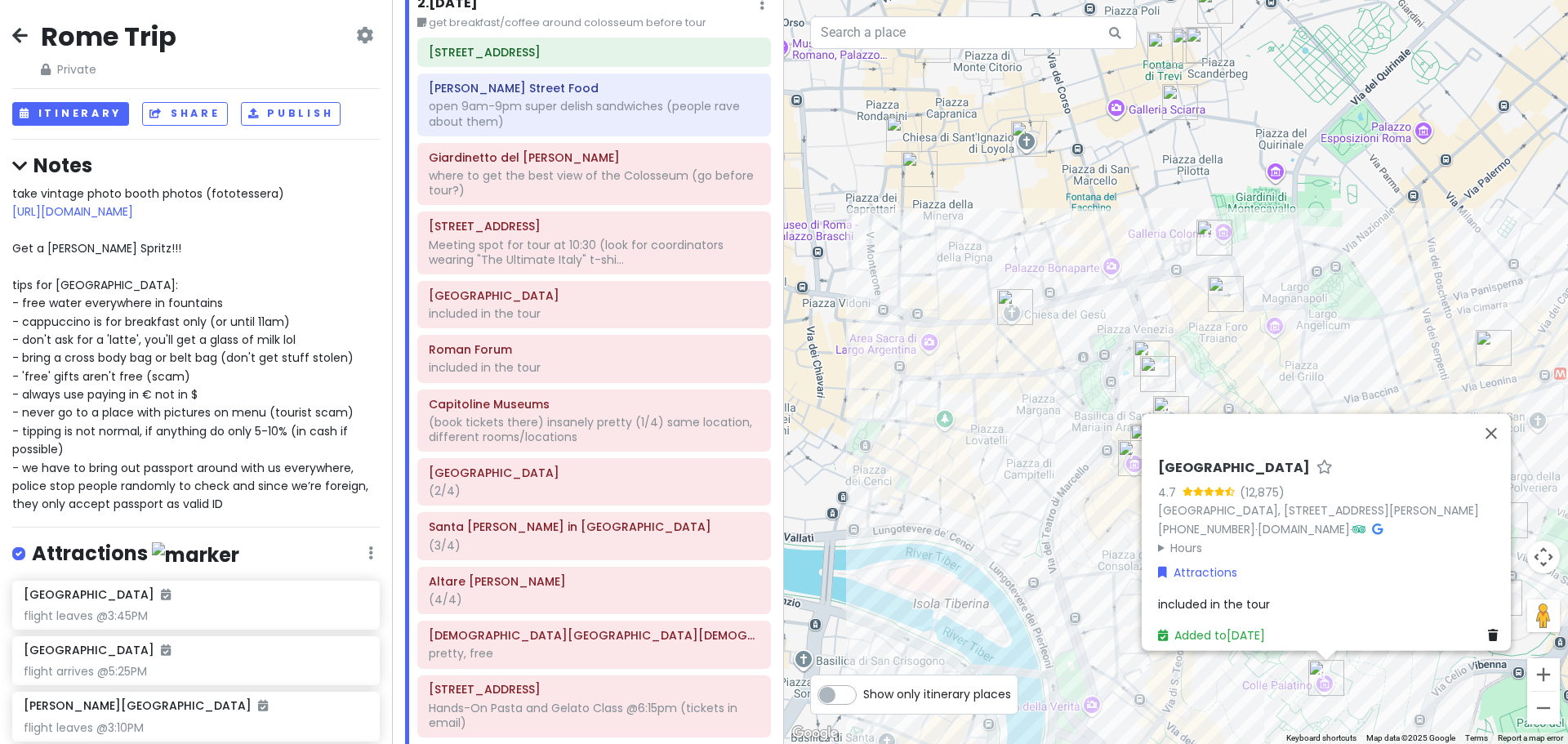
click at [1196, 595] on span "included in the tour" at bounding box center [1213, 603] width 112 height 16
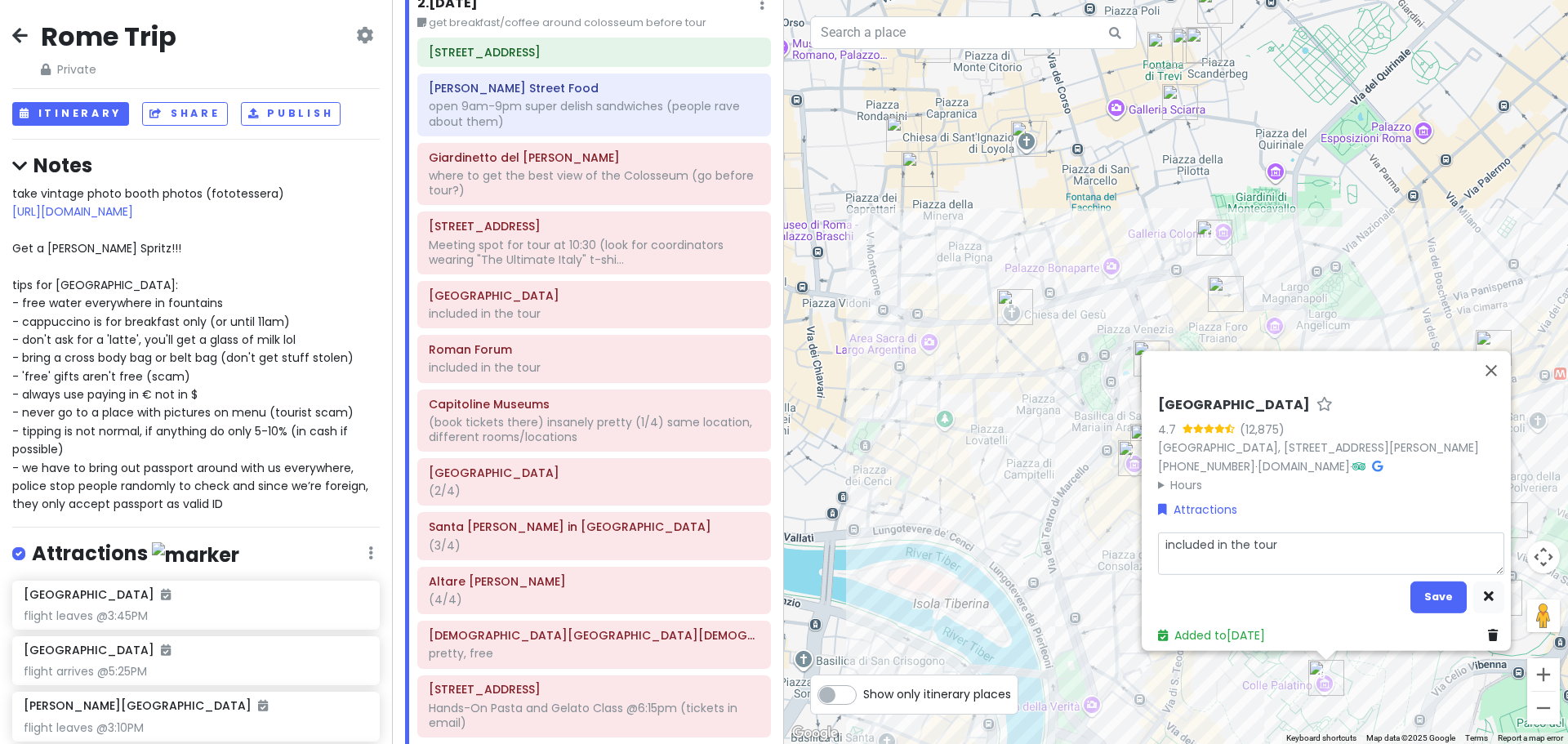
click at [1246, 534] on textarea "included in the tour" at bounding box center [1330, 553] width 346 height 42
type textarea "x"
type textarea "included in the ctour"
type textarea "x"
type textarea "included in the cotour"
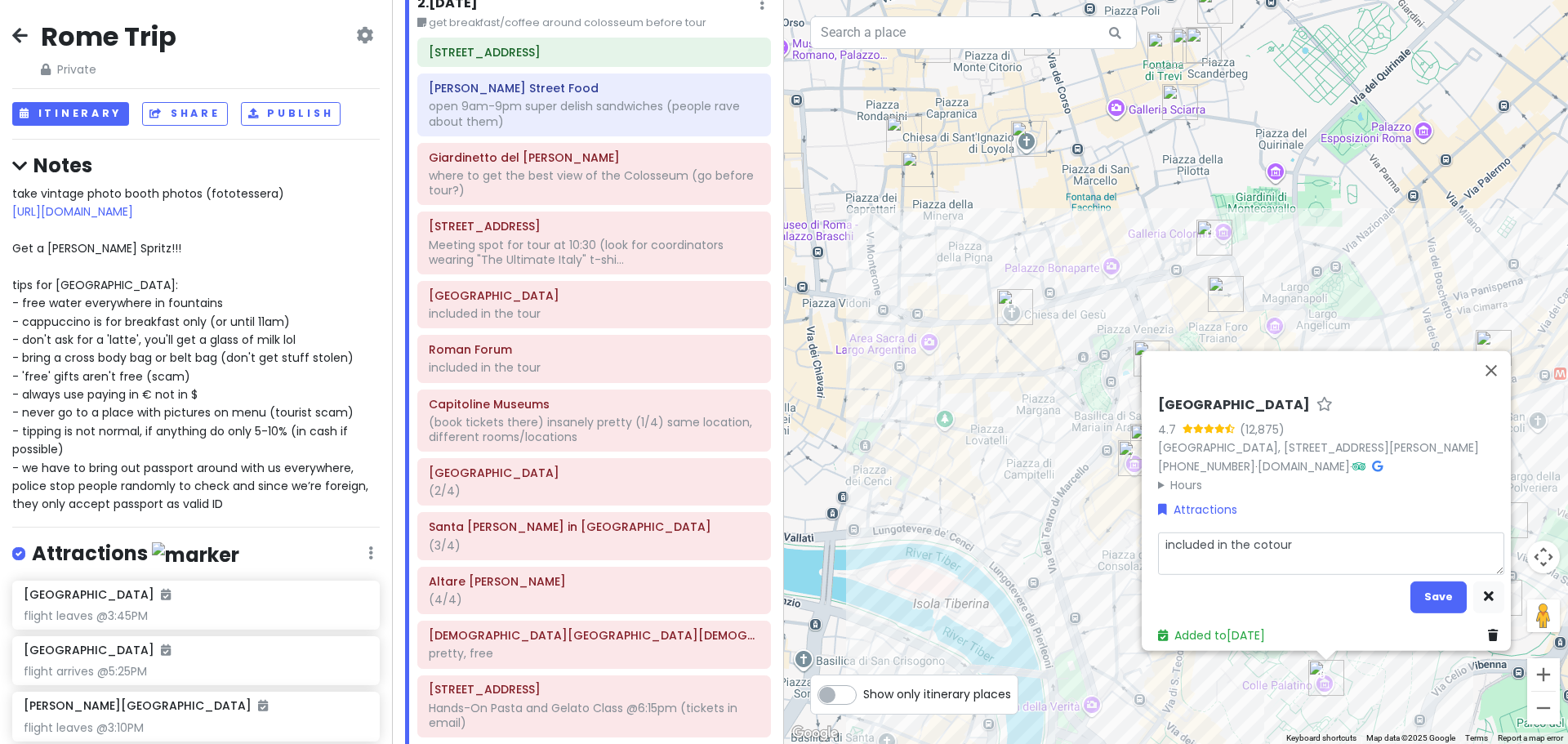
type textarea "x"
type textarea "included in the coltour"
type textarea "x"
type textarea "included in the colltour"
type textarea "x"
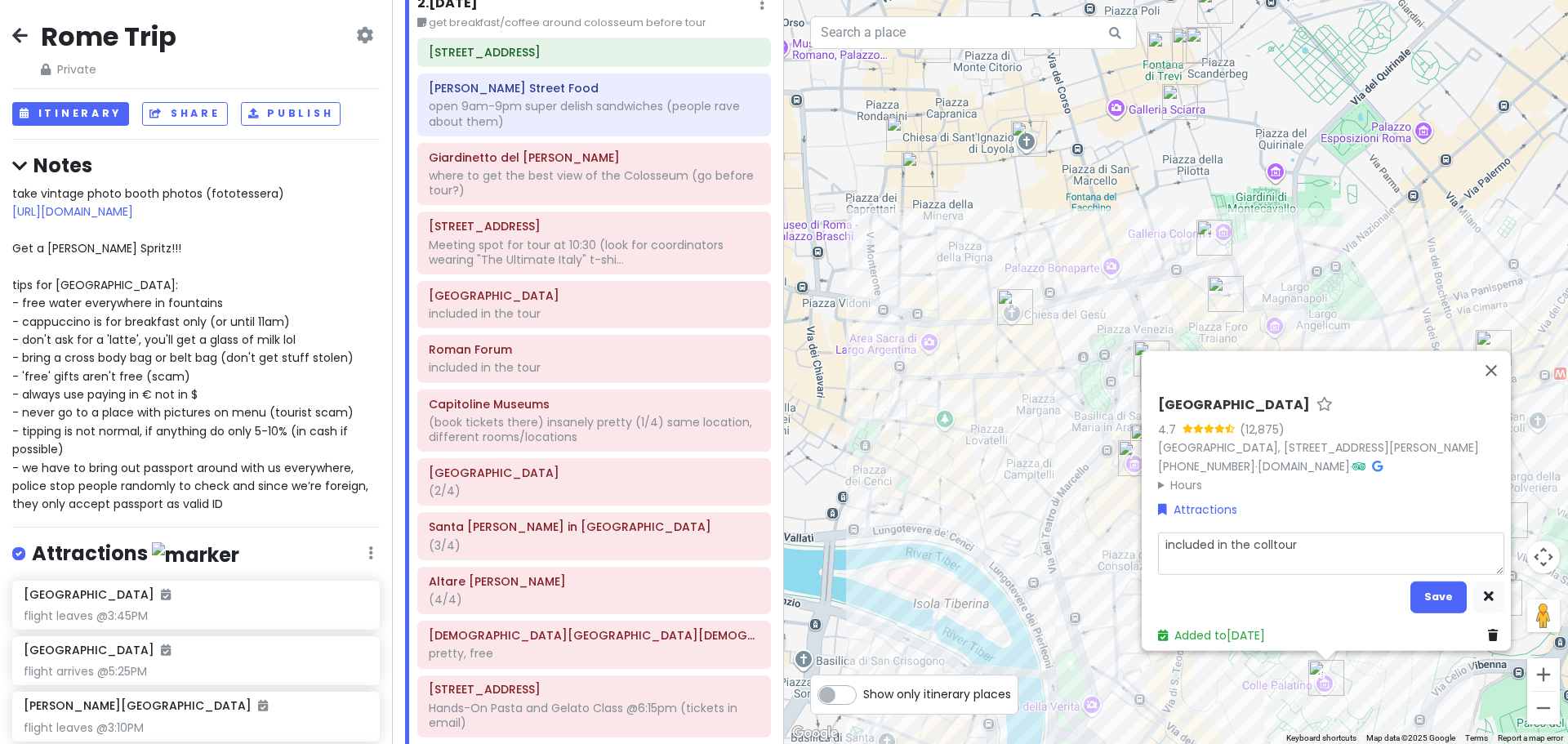
type textarea "included in the collotour"
type textarea "x"
type textarea "included in the collostour"
type textarea "x"
type textarea "included in the collosstour"
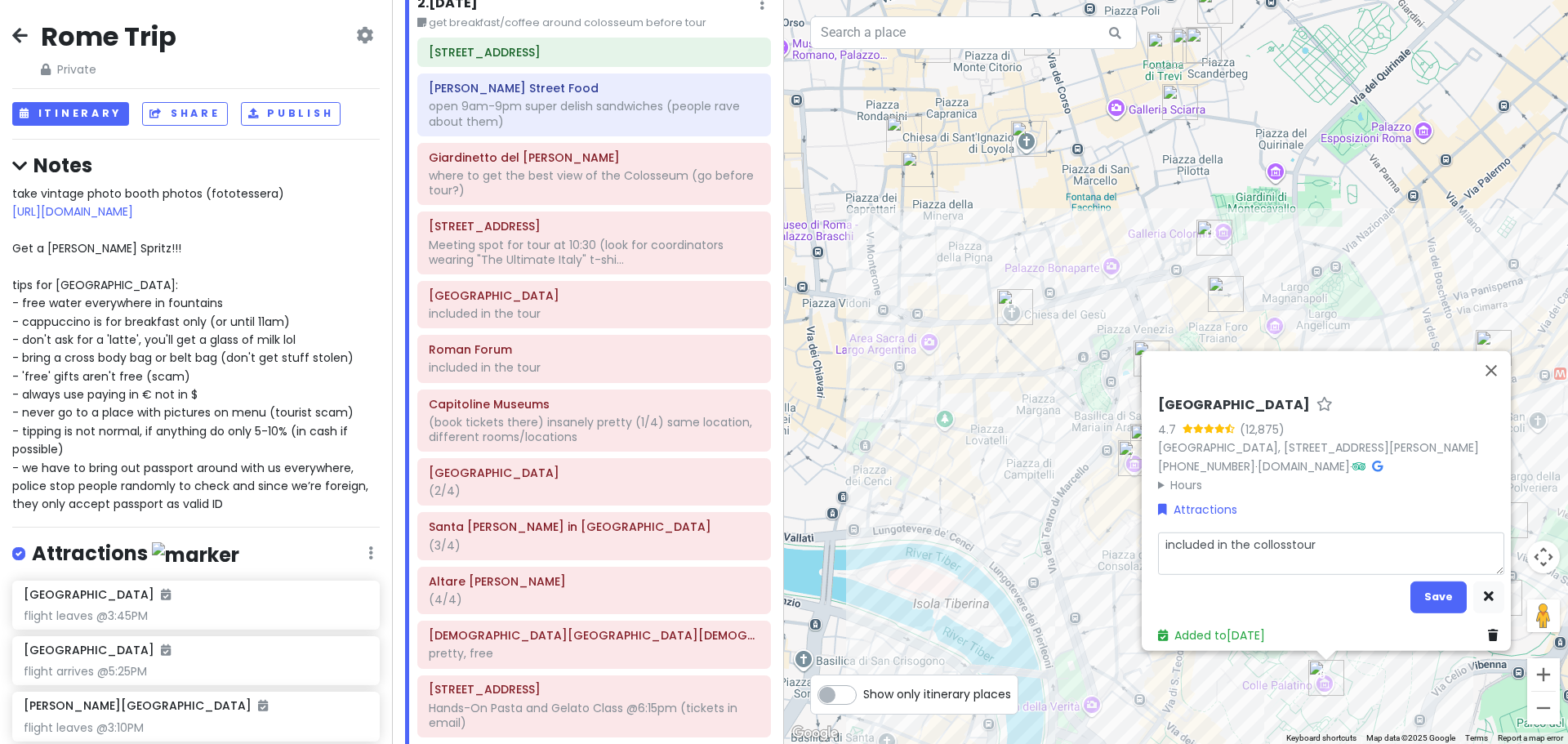
type textarea "x"
type textarea "included in the collossetour"
type textarea "x"
type textarea "included in the collosseutour"
type textarea "x"
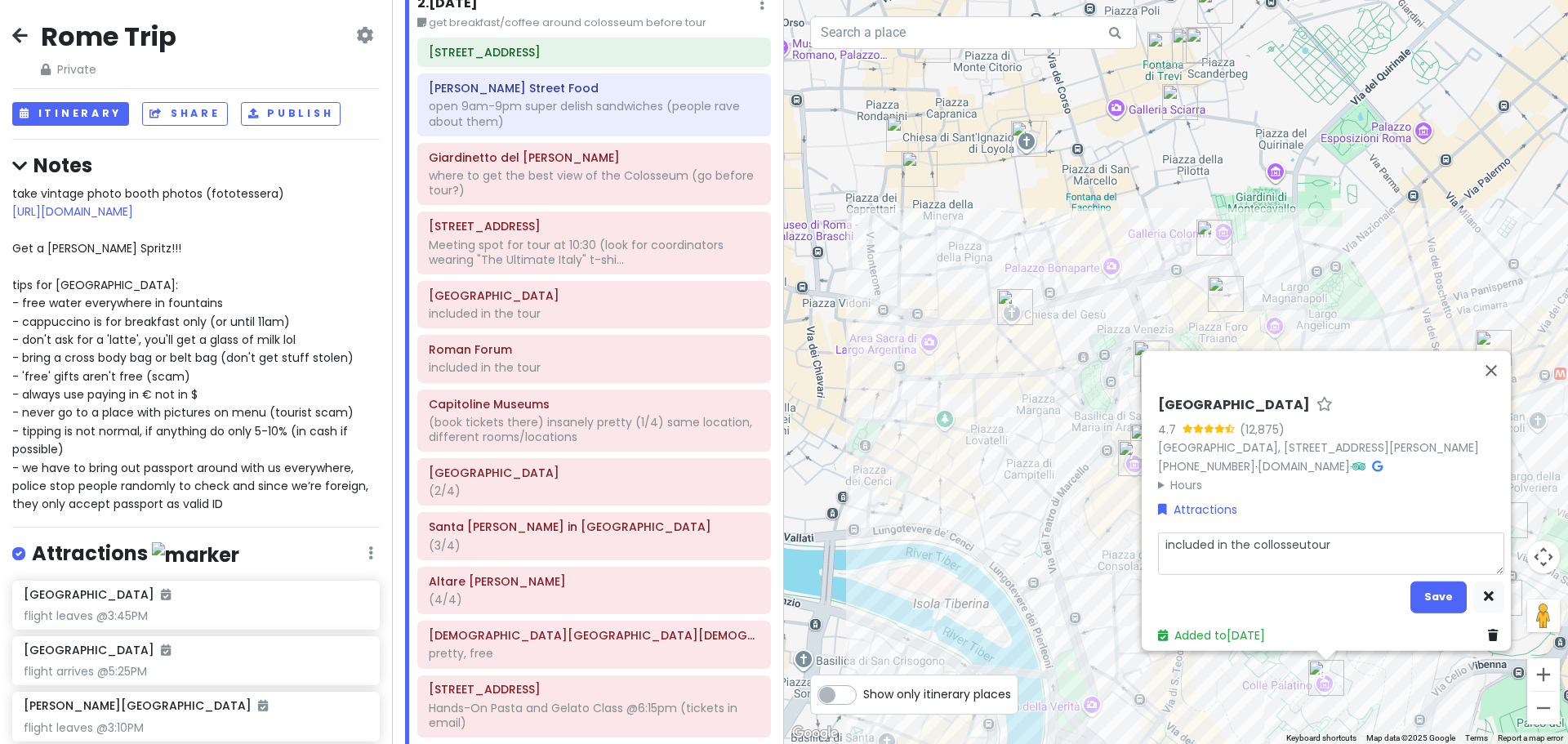
type textarea "included in the collosseumtour"
type textarea "x"
type textarea "included in the collosseum tour"
type textarea "x"
click at [1275, 532] on textarea "included in the colosseum tour" at bounding box center [1330, 553] width 346 height 42
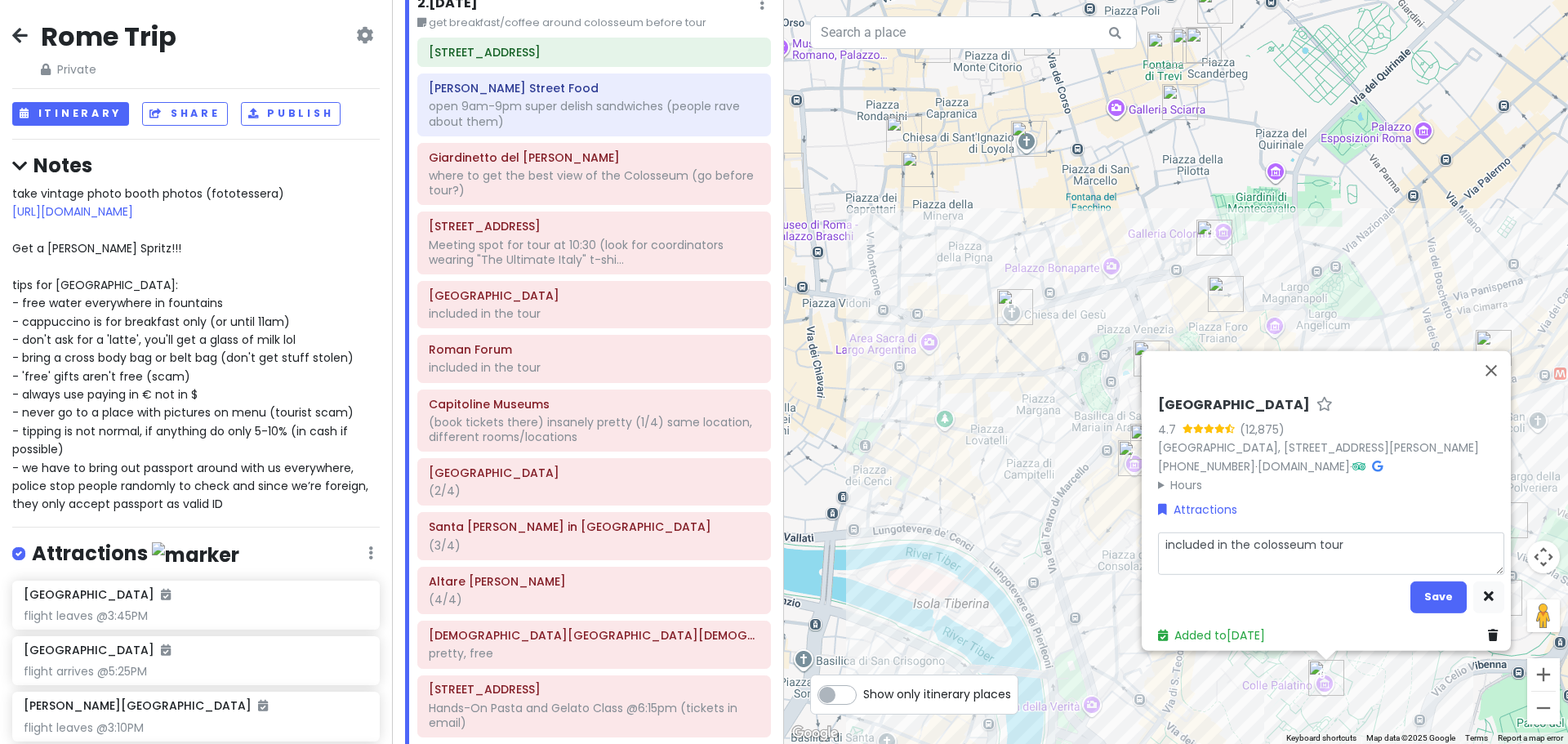
click at [1275, 532] on textarea "included in the colosseum tour" at bounding box center [1330, 553] width 346 height 42
type textarea "included in the colosseum tour"
click at [1428, 589] on button "Save" at bounding box center [1439, 596] width 57 height 32
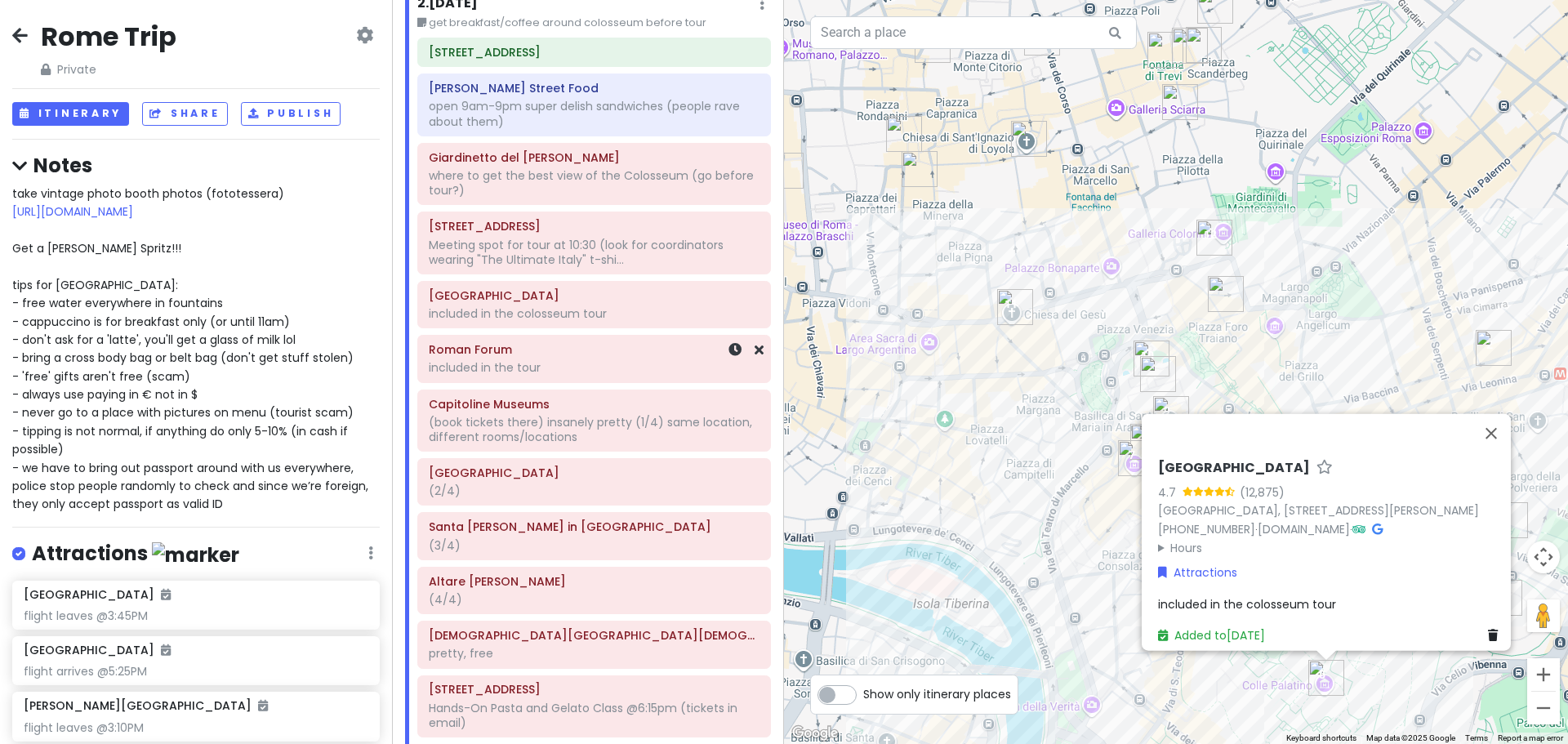
click at [572, 367] on div "included in the tour" at bounding box center [593, 367] width 331 height 14
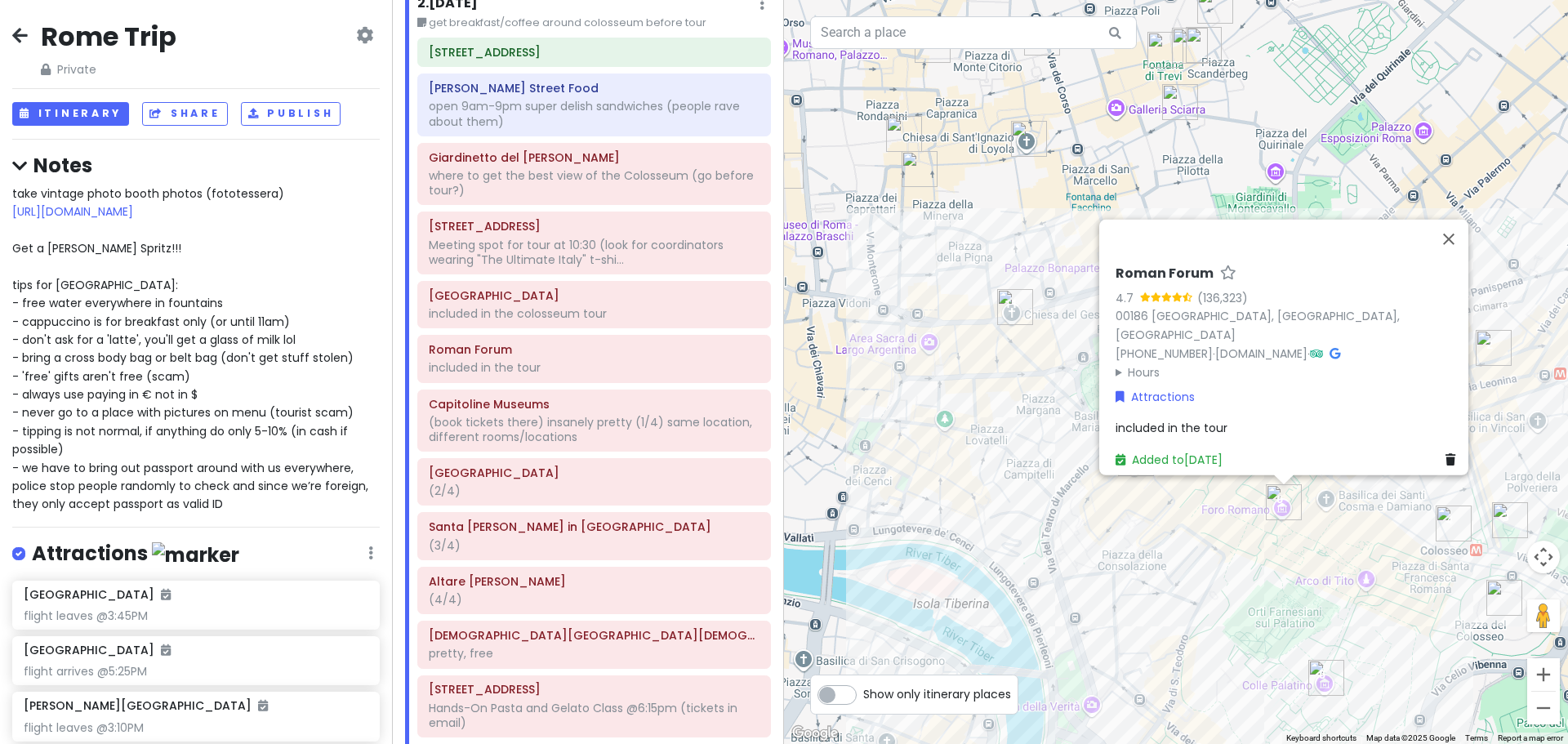
click at [1190, 420] on span "included in the tour" at bounding box center [1171, 428] width 112 height 16
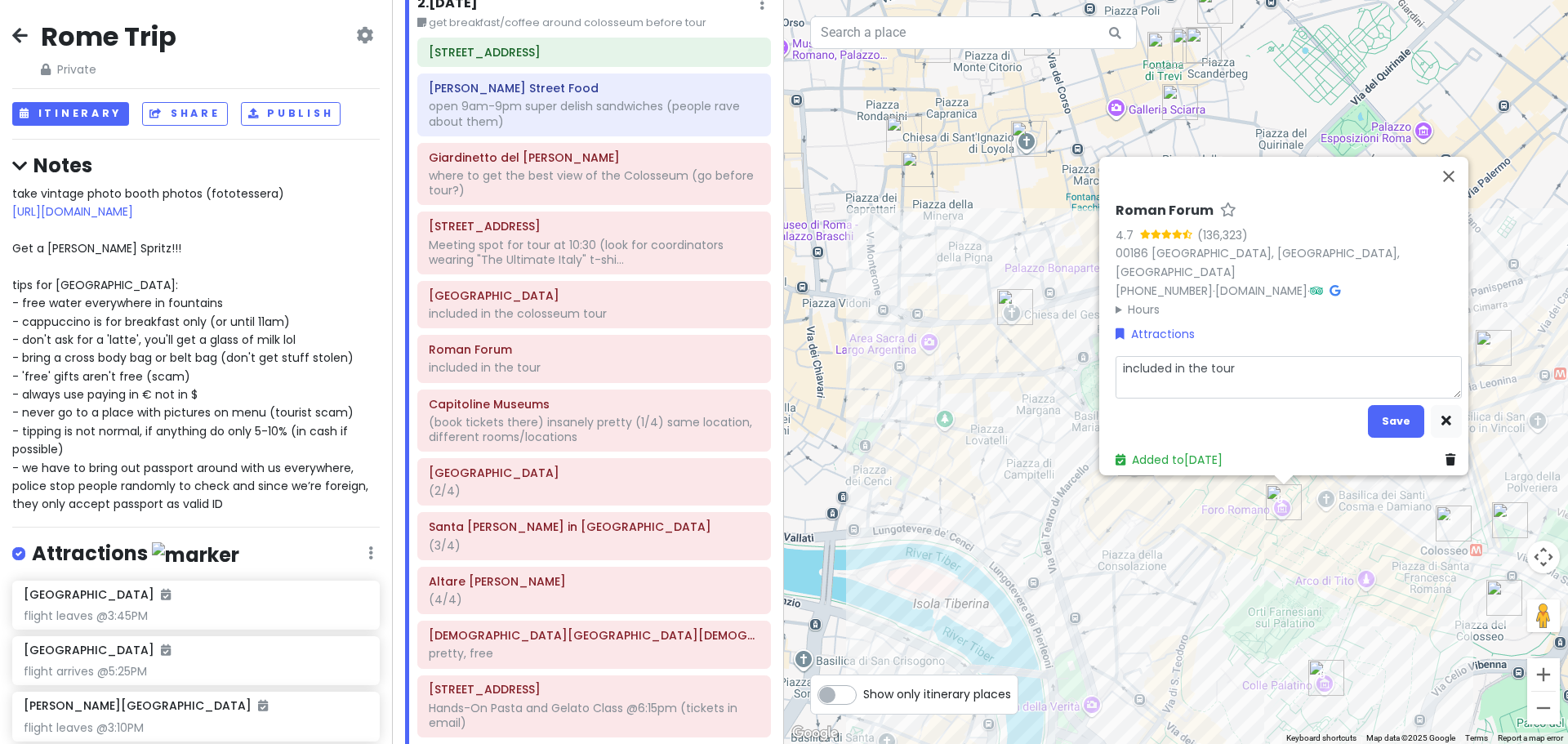
click at [1202, 359] on textarea "included in the tour" at bounding box center [1288, 378] width 346 height 42
type textarea "x"
type textarea "included in the colosseum tour"
type textarea "x"
type textarea "included in the colosseum tour"
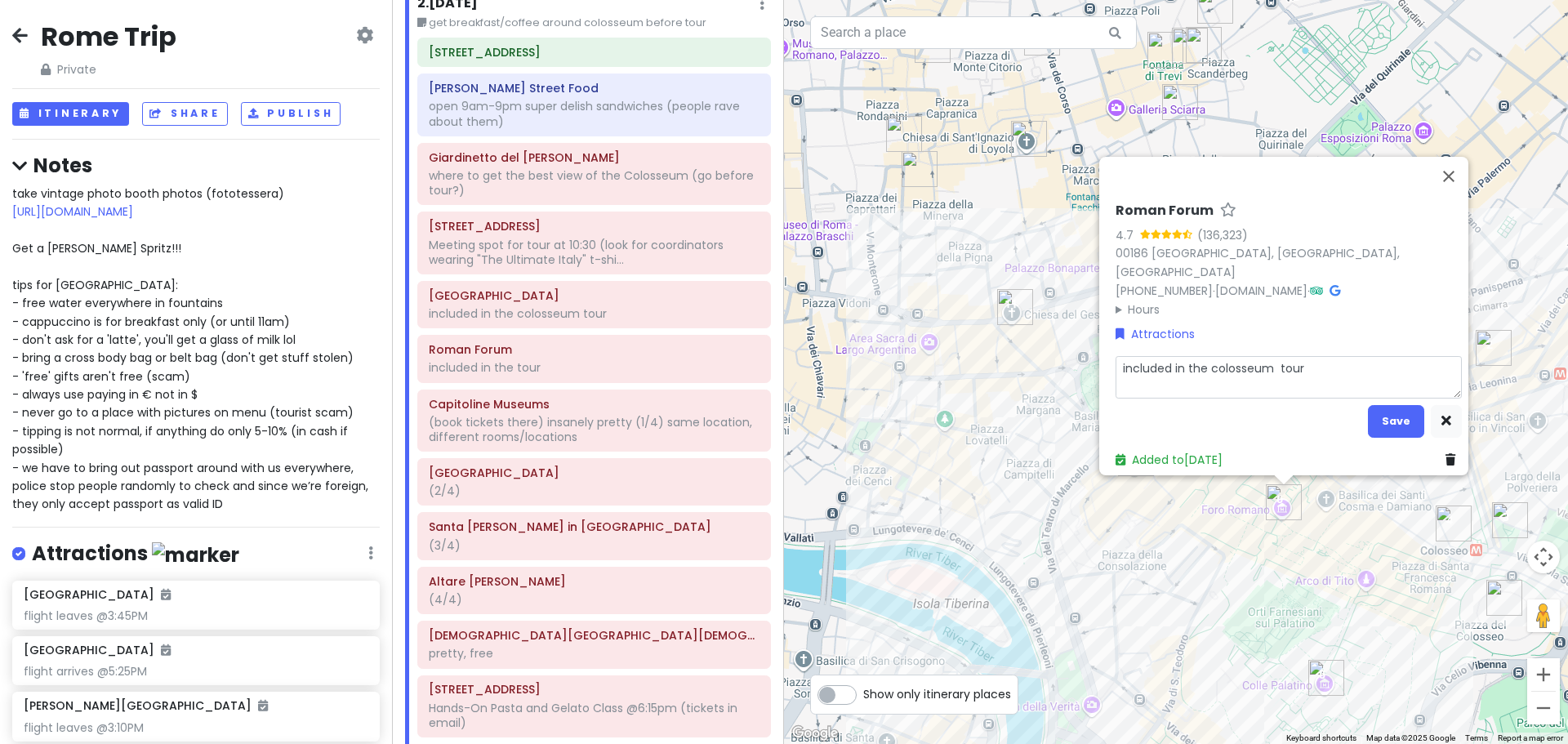
type textarea "x"
type textarea "included in the colosseum tour"
click at [1377, 406] on button "Save" at bounding box center [1395, 421] width 57 height 32
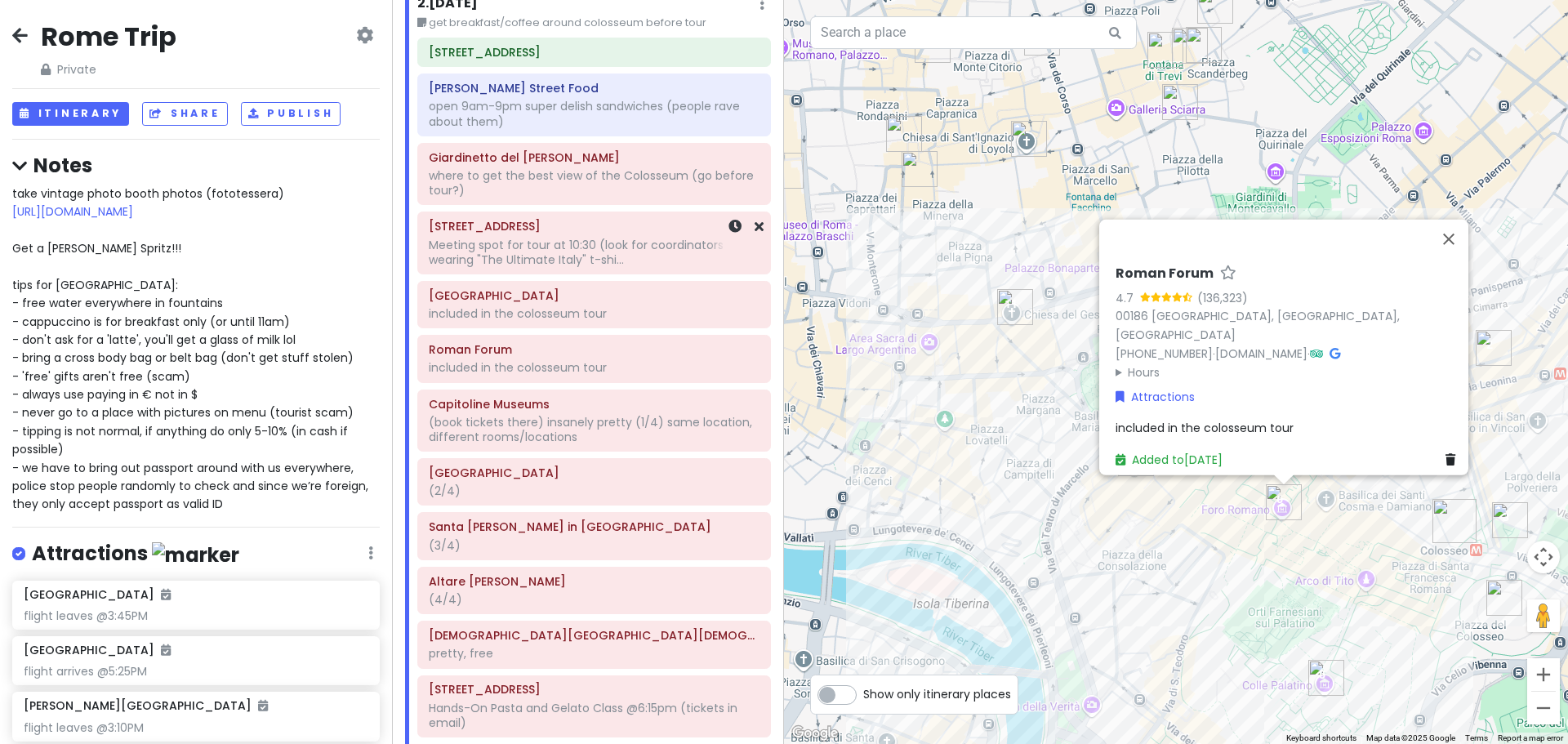
click at [591, 257] on div "Meeting spot for tour at 10:30 (look for coordinators wearing "The Ultimate Ita…" at bounding box center [593, 252] width 331 height 30
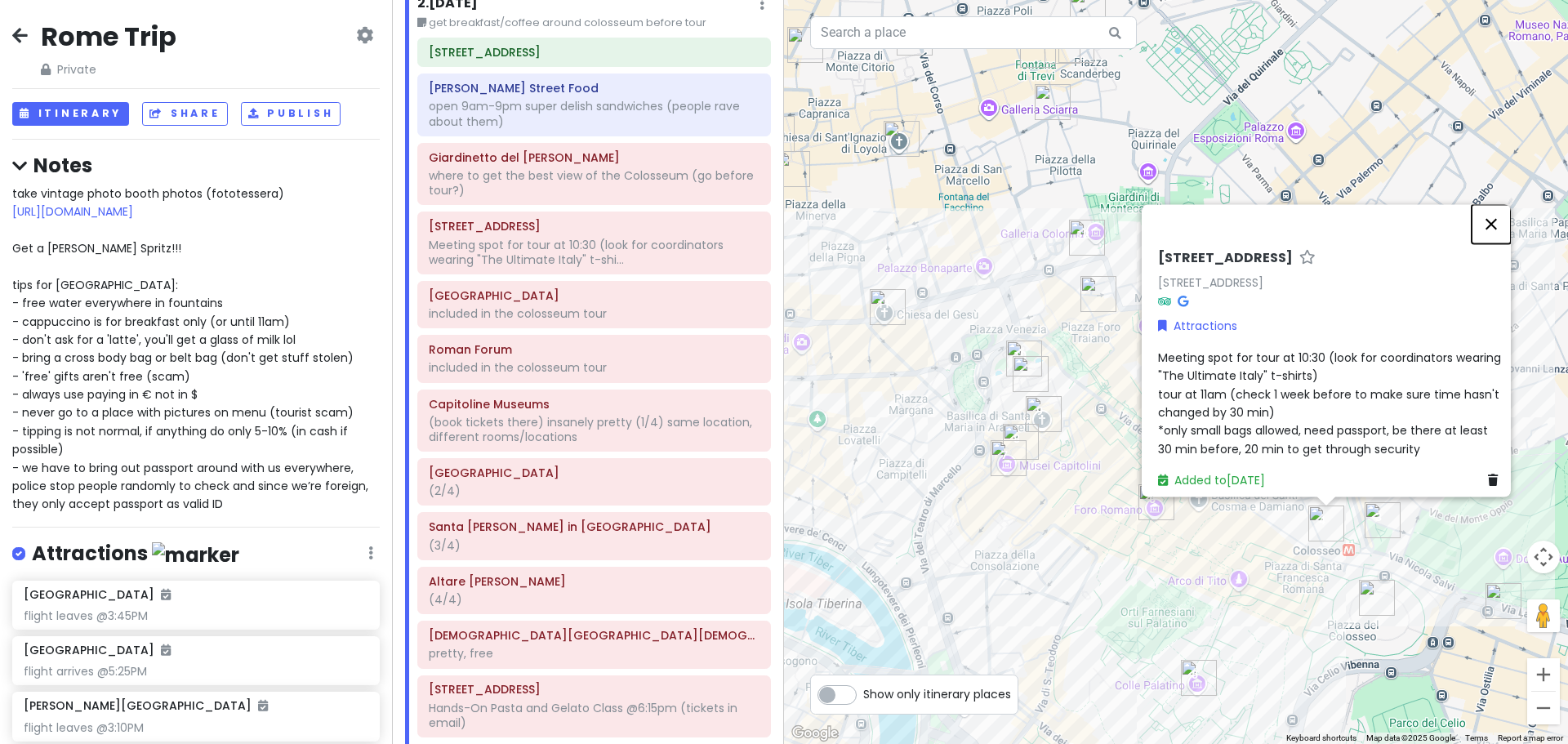
click at [1500, 225] on button "Close" at bounding box center [1491, 223] width 39 height 39
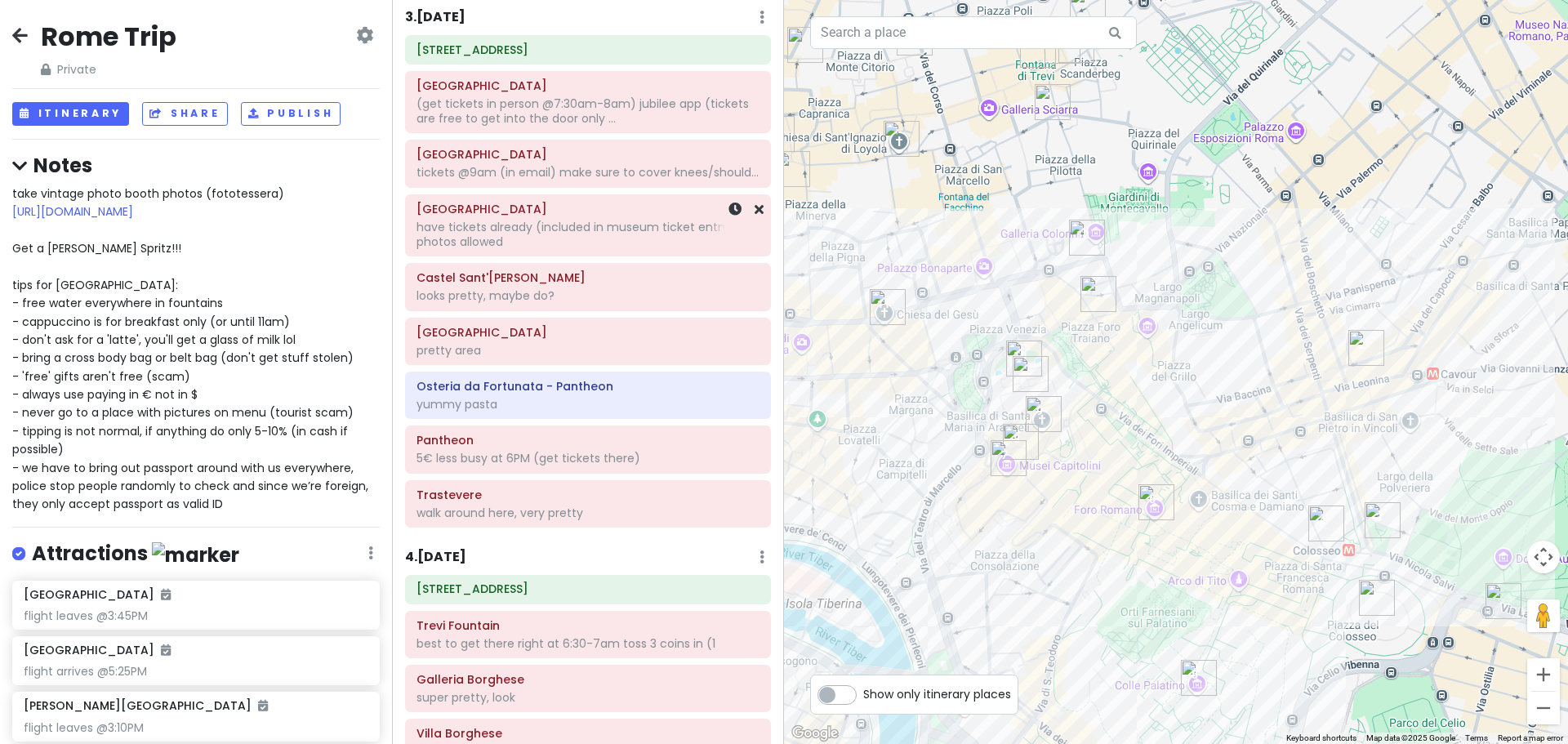
scroll to position [1062, 0]
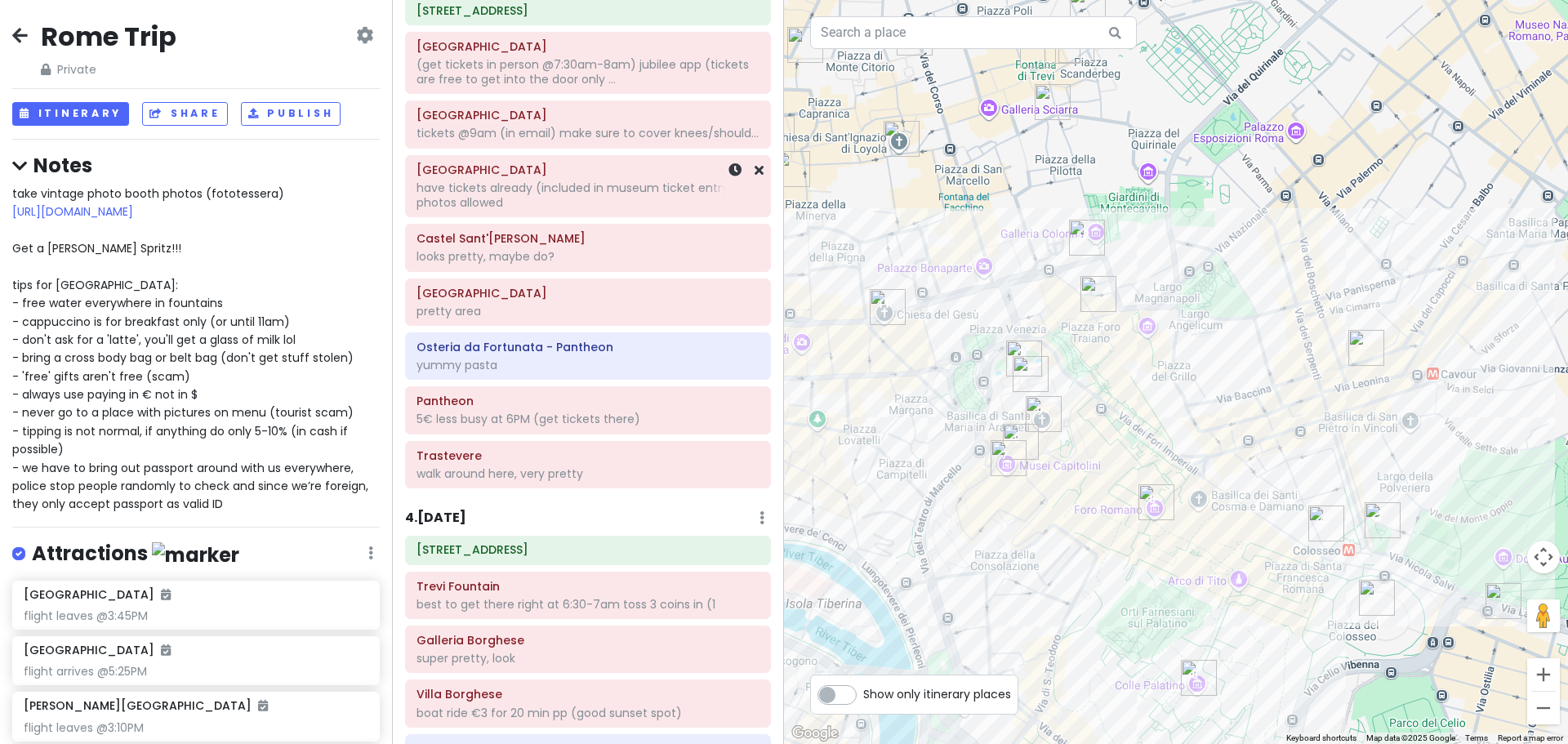
click at [635, 207] on div "have tickets already (included in museum ticket entry) no photos allowed" at bounding box center [588, 195] width 343 height 30
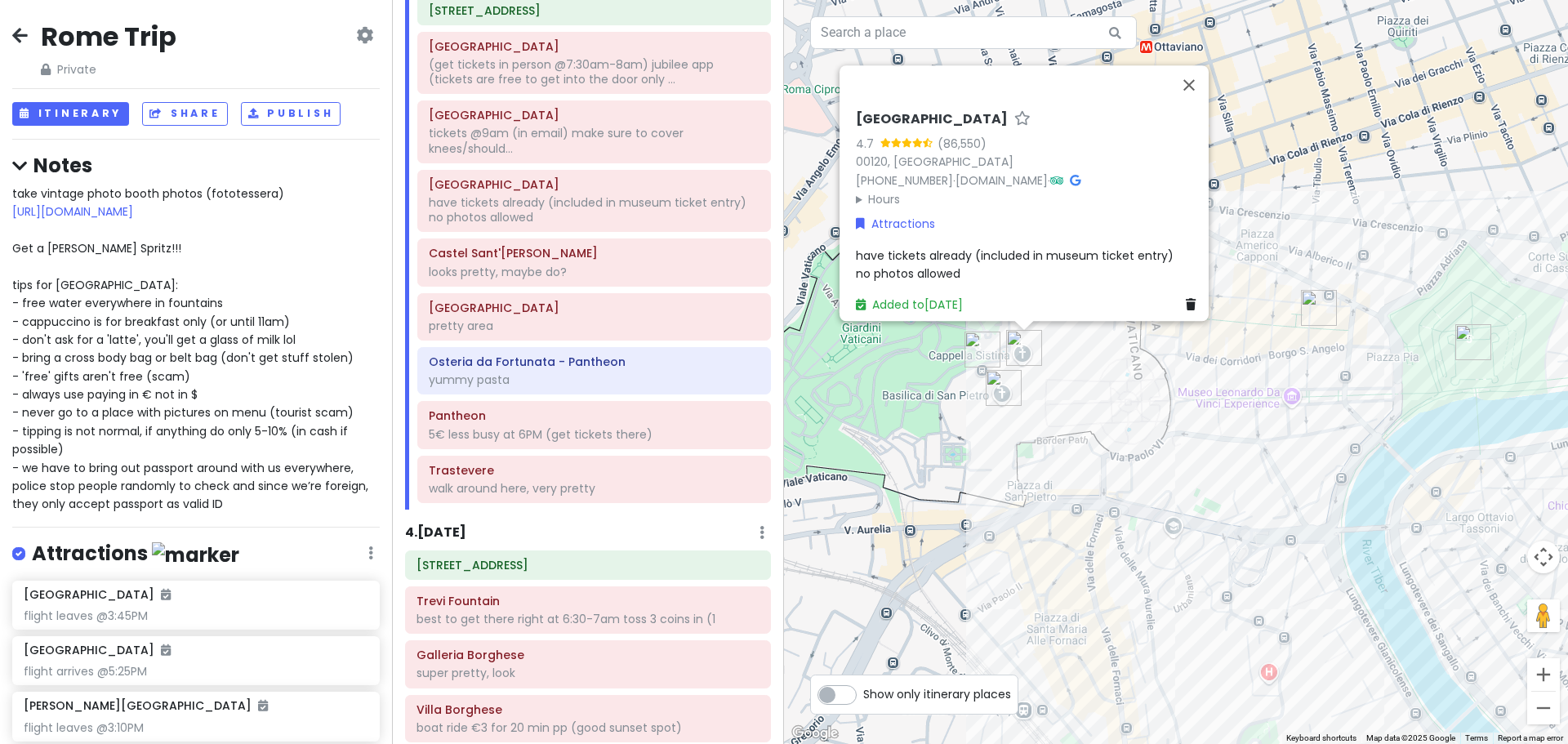
click at [956, 254] on span "have tickets already (included in museum ticket entry) no photos allowed" at bounding box center [1014, 264] width 317 height 35
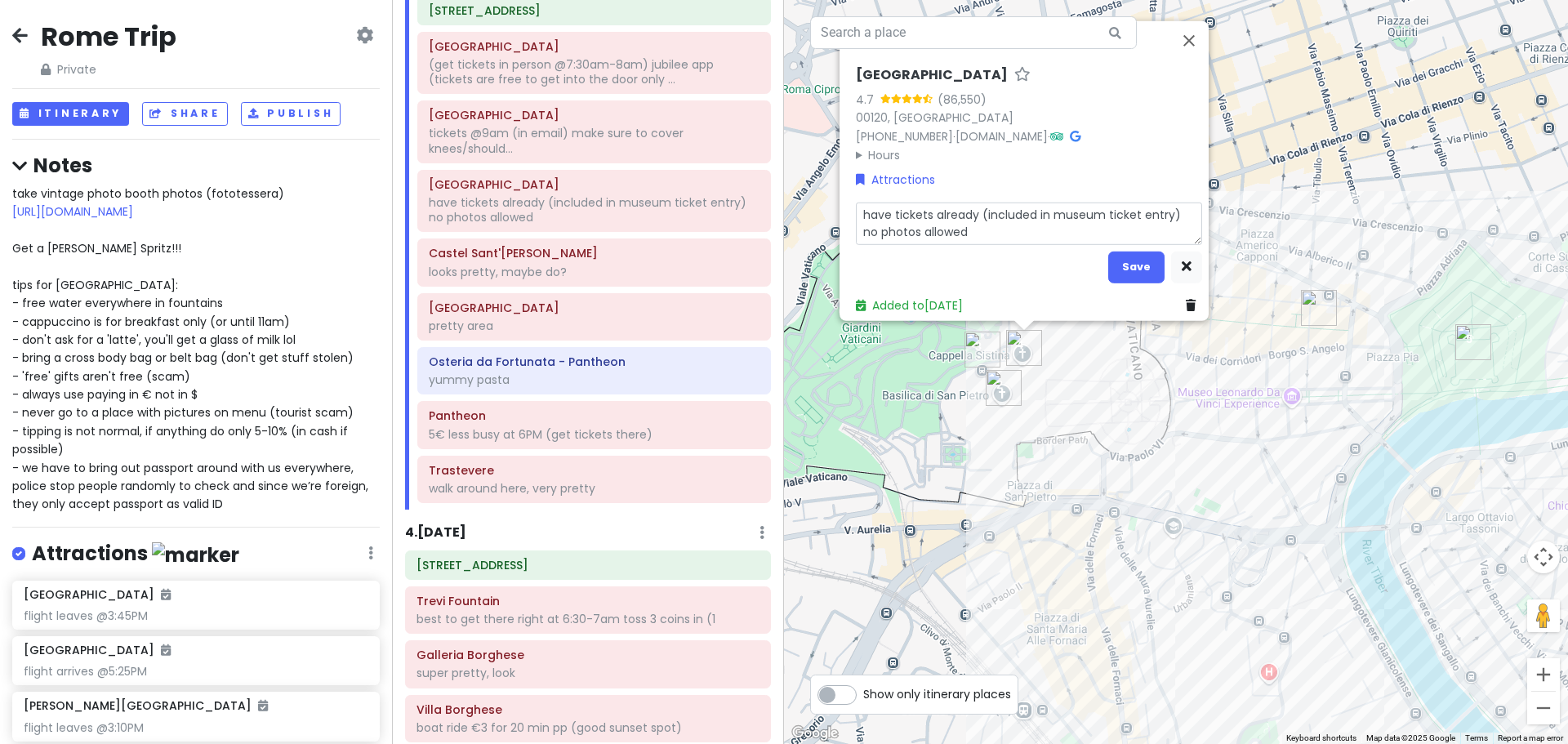
drag, startPoint x: 970, startPoint y: 223, endPoint x: 825, endPoint y: 231, distance: 145.2
click at [825, 231] on div "Loading... [GEOGRAPHIC_DATA] 4.7 (86,550) 00120, [GEOGRAPHIC_DATA] [PHONE_NUMBE…" at bounding box center [1176, 372] width 784 height 744
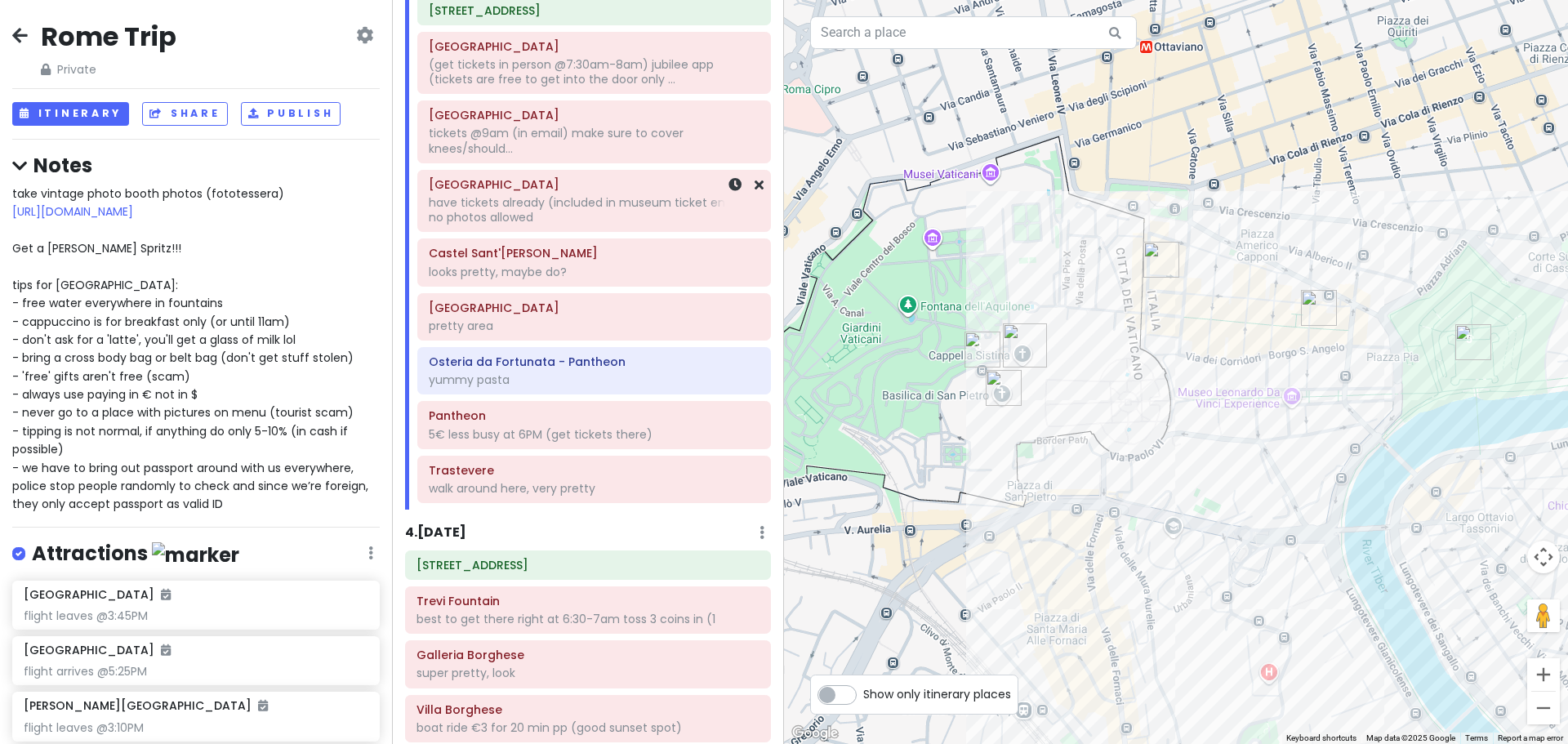
click at [588, 199] on div "have tickets already (included in museum ticket entry) no photos allowed" at bounding box center [593, 210] width 331 height 30
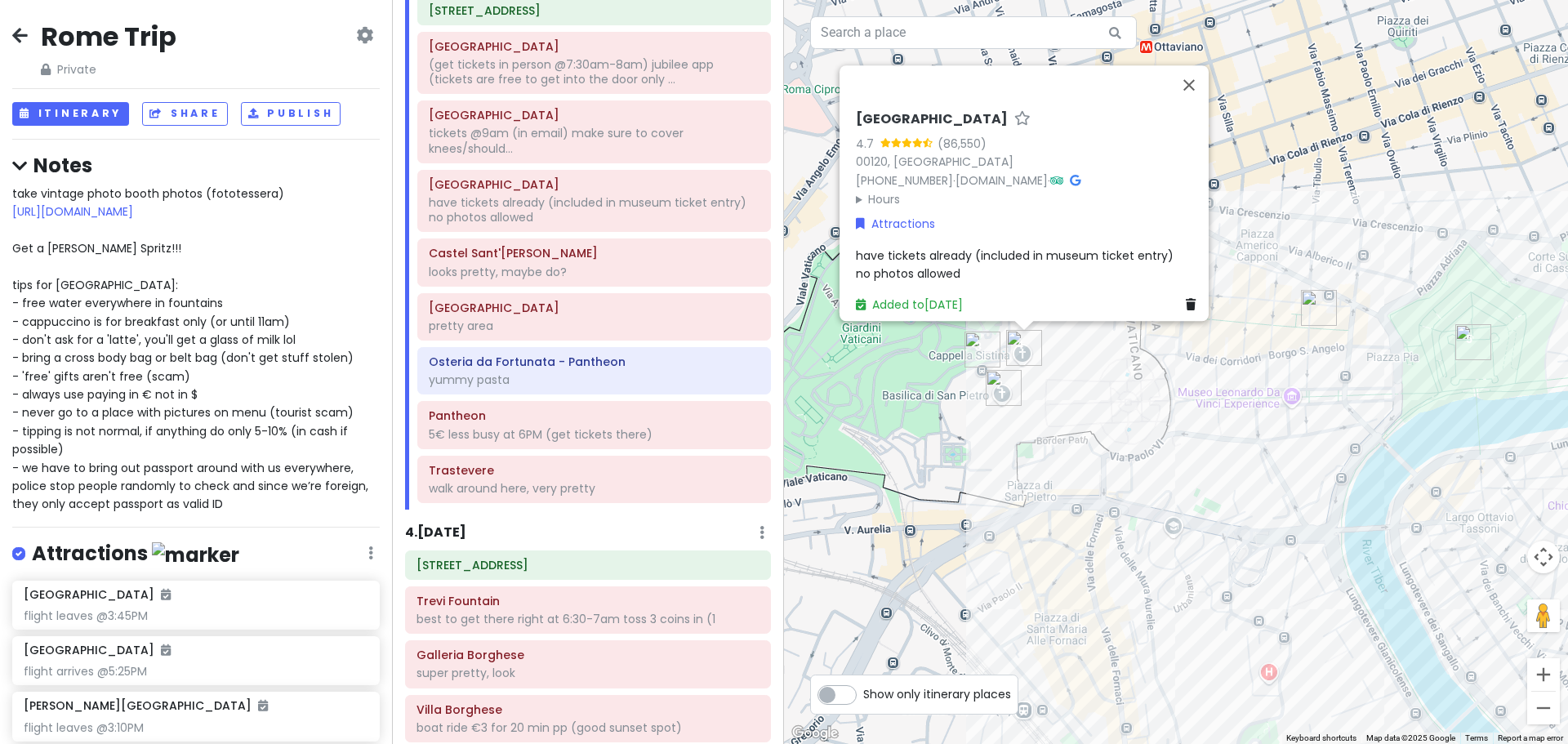
click at [942, 248] on span "have tickets already (included in museum ticket entry) no photos allowed" at bounding box center [1014, 264] width 317 height 35
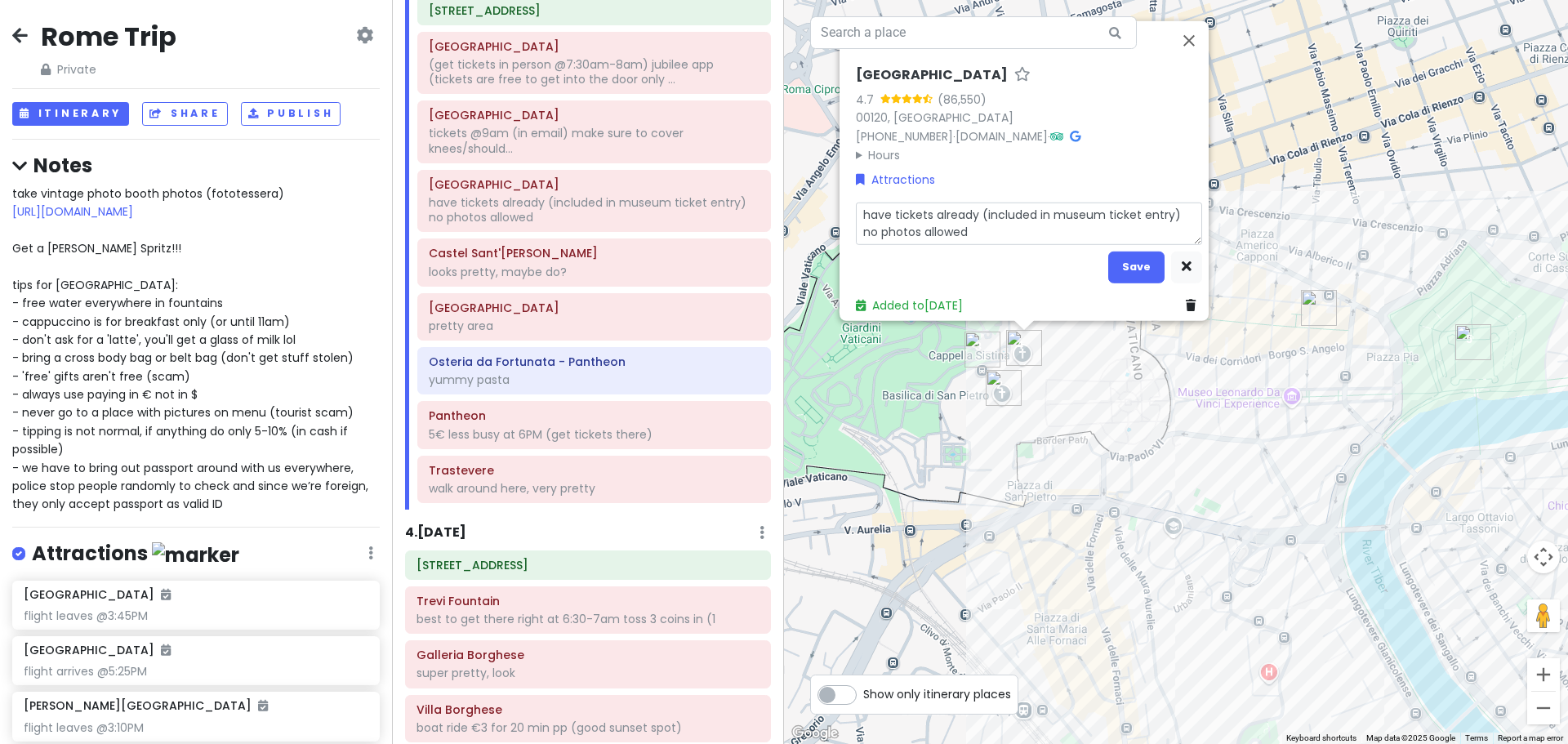
drag, startPoint x: 967, startPoint y: 219, endPoint x: 857, endPoint y: 228, distance: 110.4
click at [857, 228] on textarea "have tickets already (included in museum ticket entry) no photos allowed" at bounding box center [1028, 222] width 346 height 42
type textarea "x"
type textarea "have tickets already (included in museum ticket entry)"
type textarea "x"
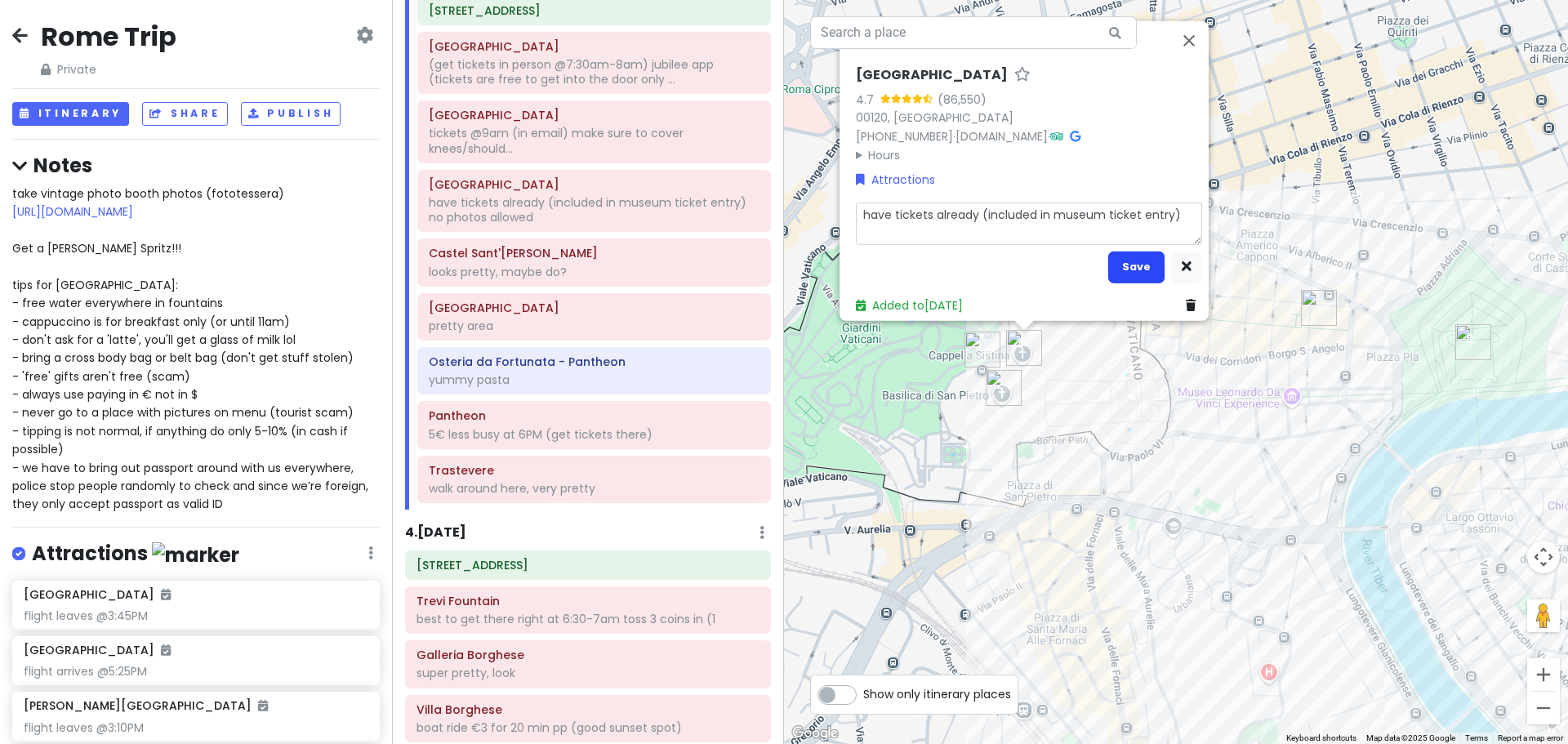
type textarea "have tickets already (included in museum ticket entry)"
click at [1121, 263] on button "Save" at bounding box center [1136, 267] width 57 height 32
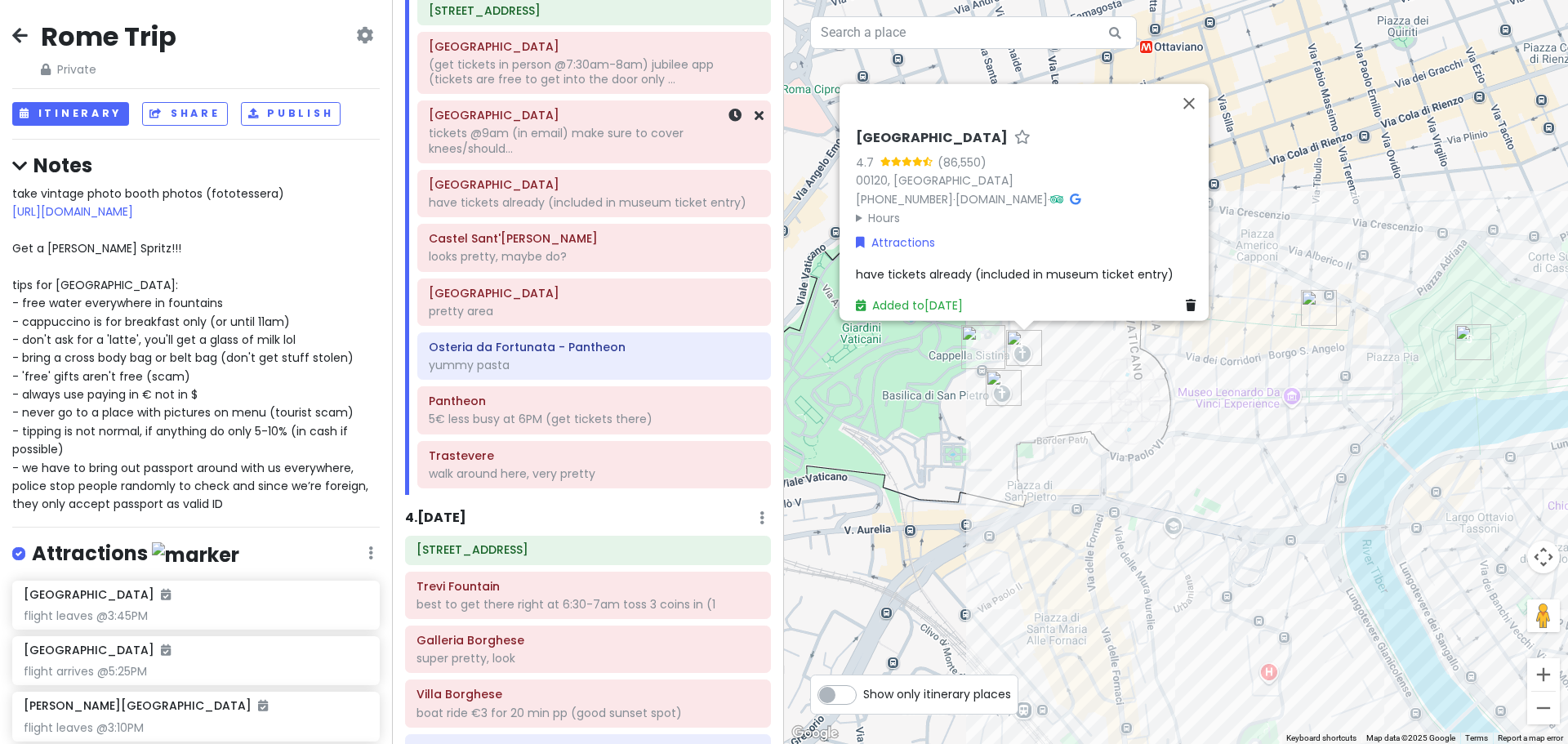
click at [590, 151] on div "tickets @9am (in email) make sure to cover knees/should..." at bounding box center [593, 140] width 331 height 30
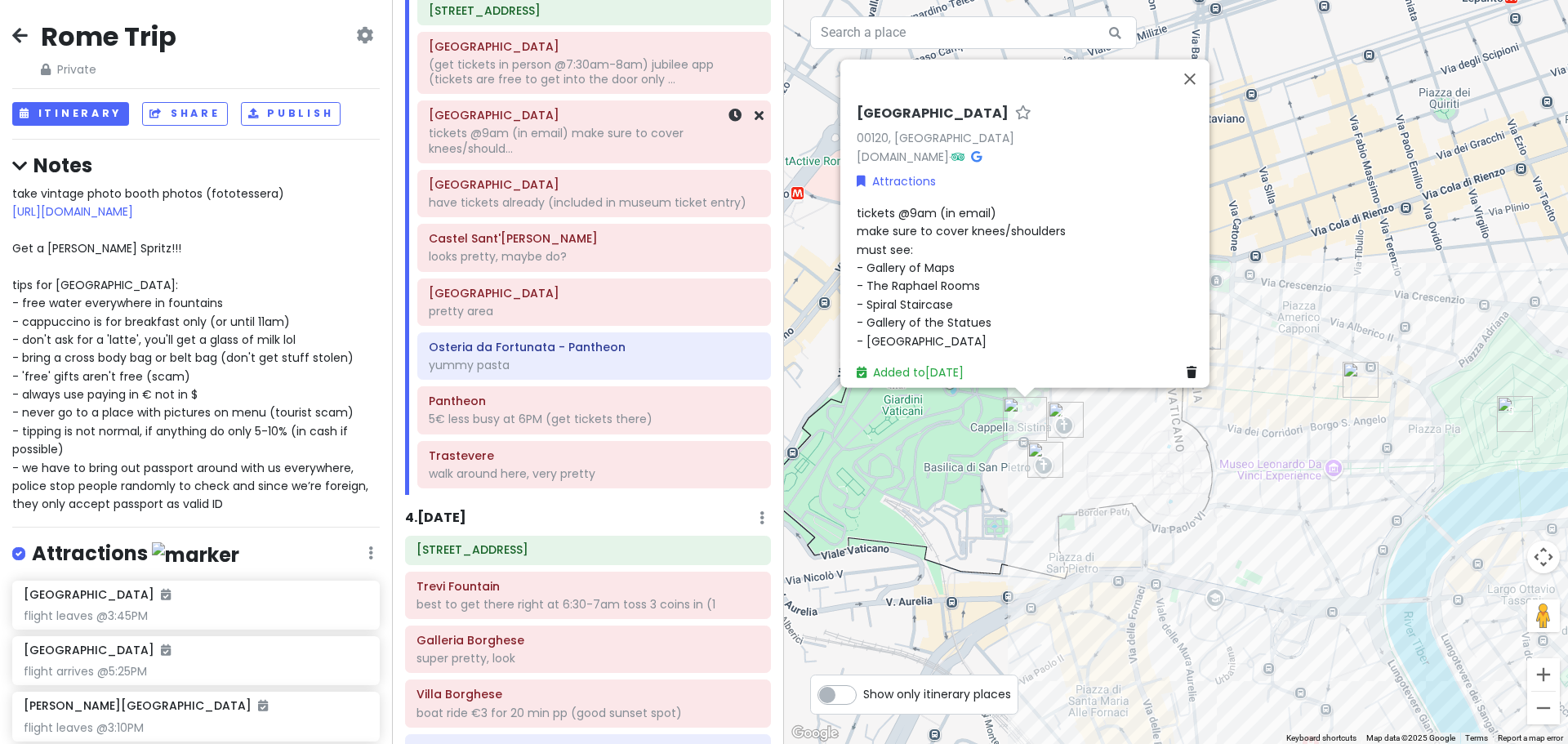
click at [587, 85] on div "(get tickets in person @7:30am-8am) jubilee app (tickets are free to get into t…" at bounding box center [593, 72] width 331 height 30
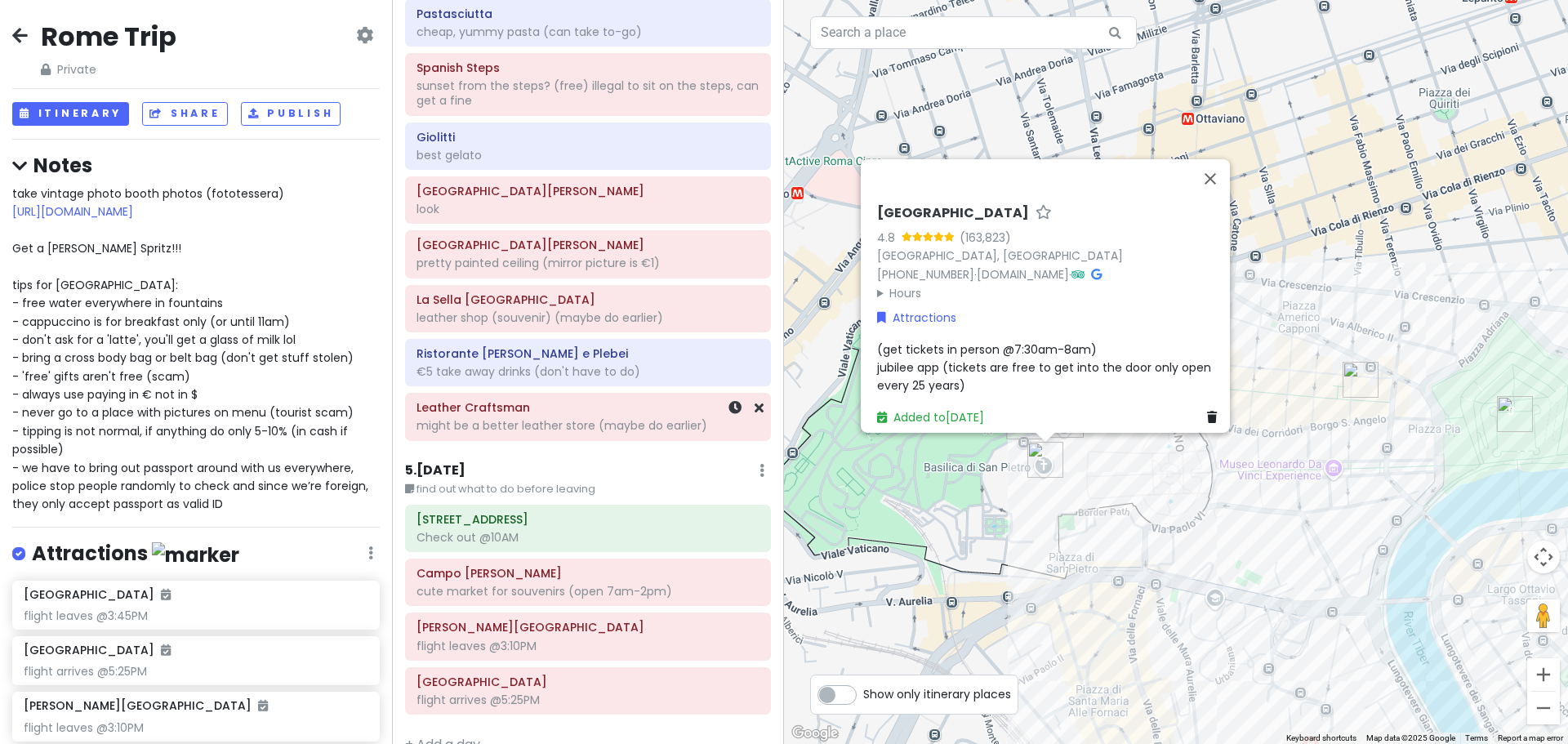
scroll to position [1828, 0]
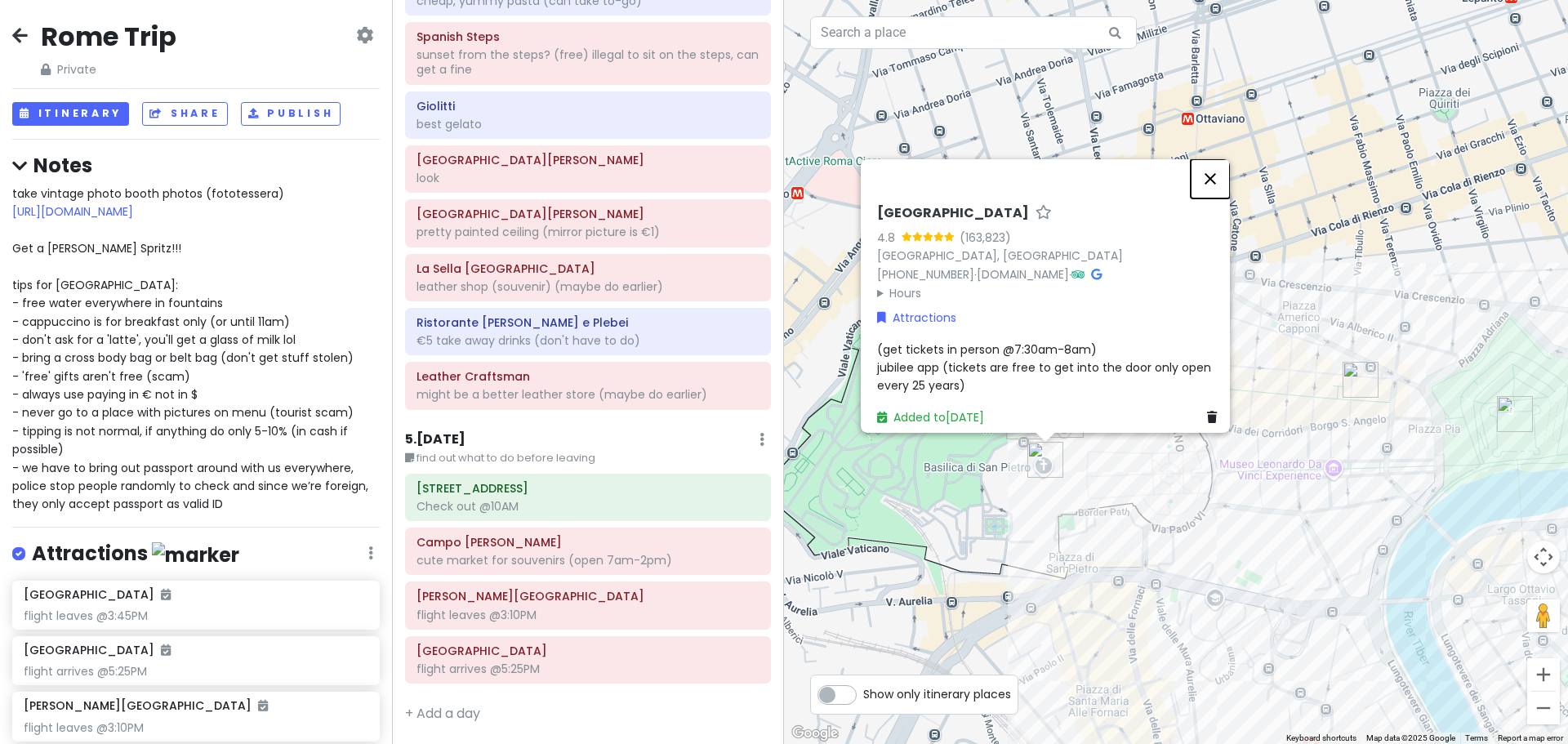
click at [1211, 168] on button "Close" at bounding box center [1210, 177] width 39 height 39
